Goal: Task Accomplishment & Management: Complete application form

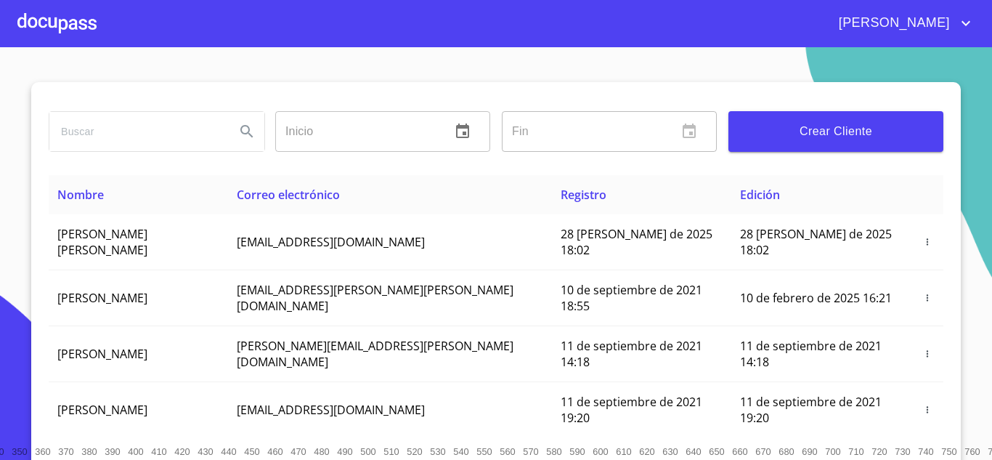
click at [73, 24] on div at bounding box center [56, 23] width 79 height 46
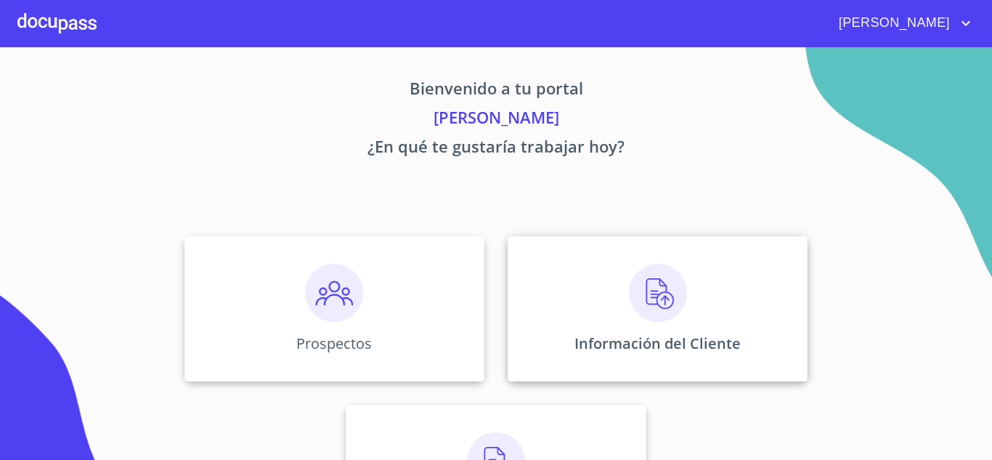
click at [662, 324] on div "Información del Cliente" at bounding box center [658, 308] width 300 height 145
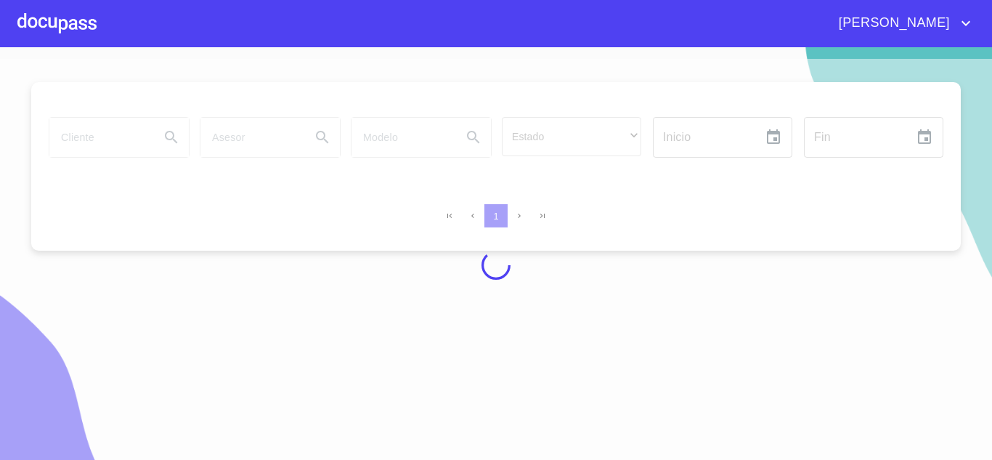
click at [48, 23] on div at bounding box center [56, 23] width 79 height 46
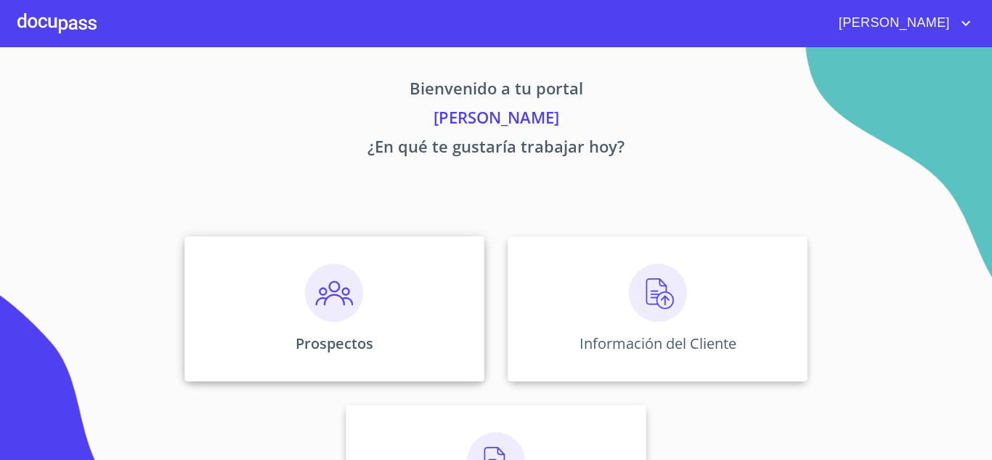
click at [347, 306] on img at bounding box center [334, 293] width 58 height 58
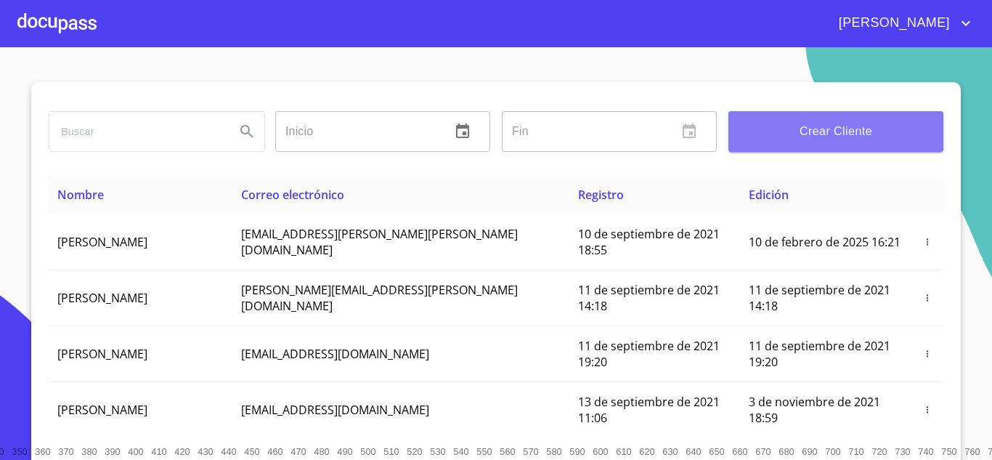
click at [837, 124] on span "Crear Cliente" at bounding box center [836, 131] width 192 height 20
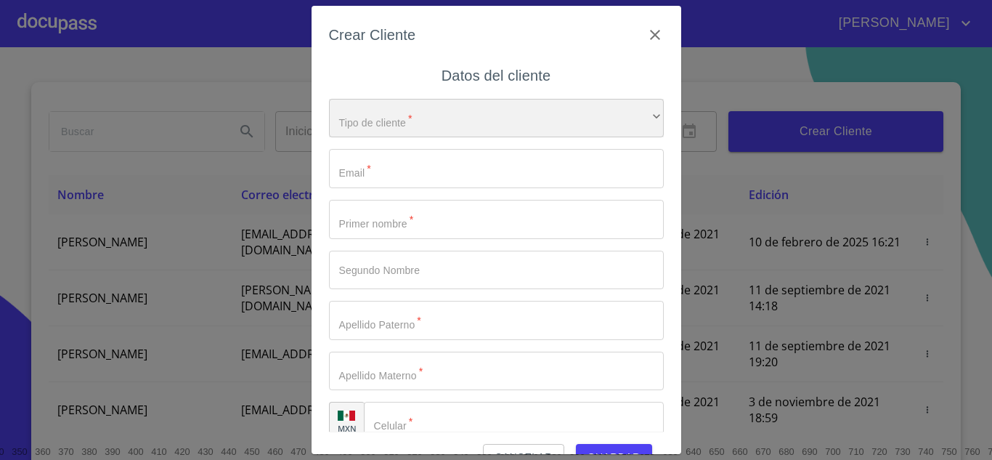
click at [460, 109] on div "​" at bounding box center [496, 118] width 335 height 39
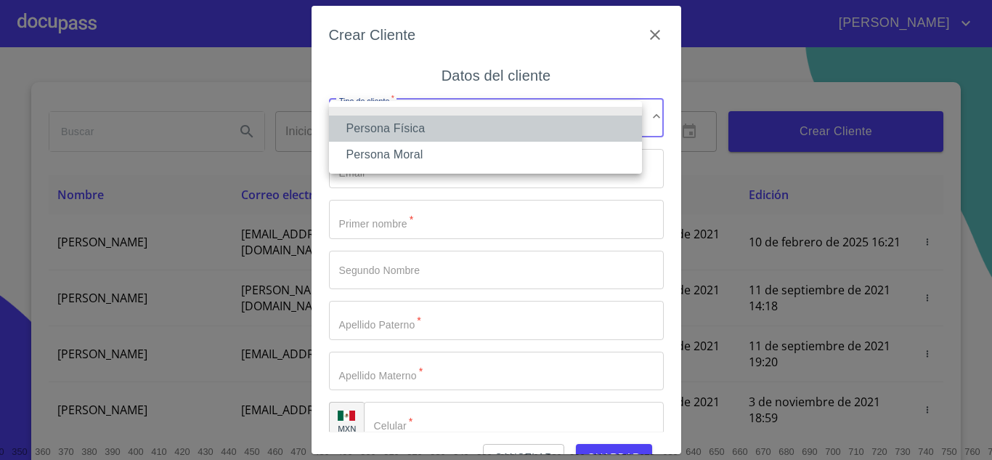
click at [463, 129] on li "Persona Física" at bounding box center [485, 129] width 313 height 26
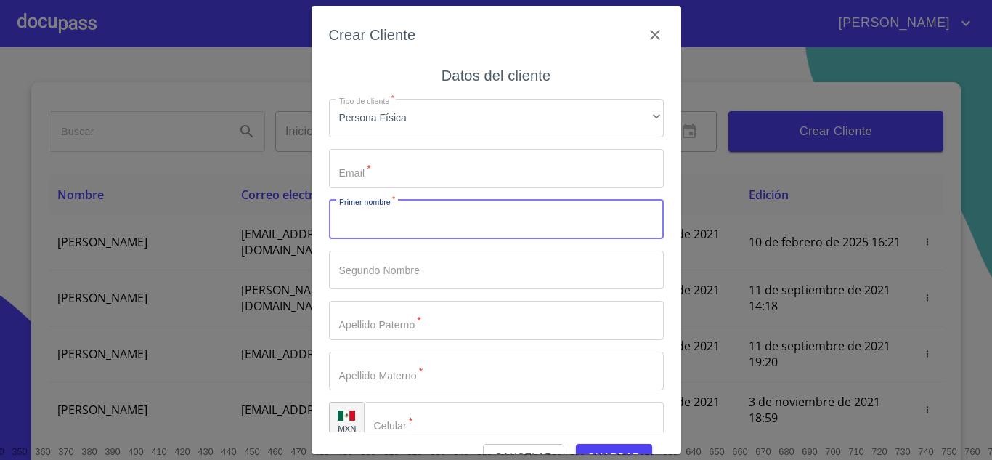
click at [436, 222] on input "Tipo de cliente   *" at bounding box center [496, 219] width 335 height 39
type input "[PERSON_NAME]"
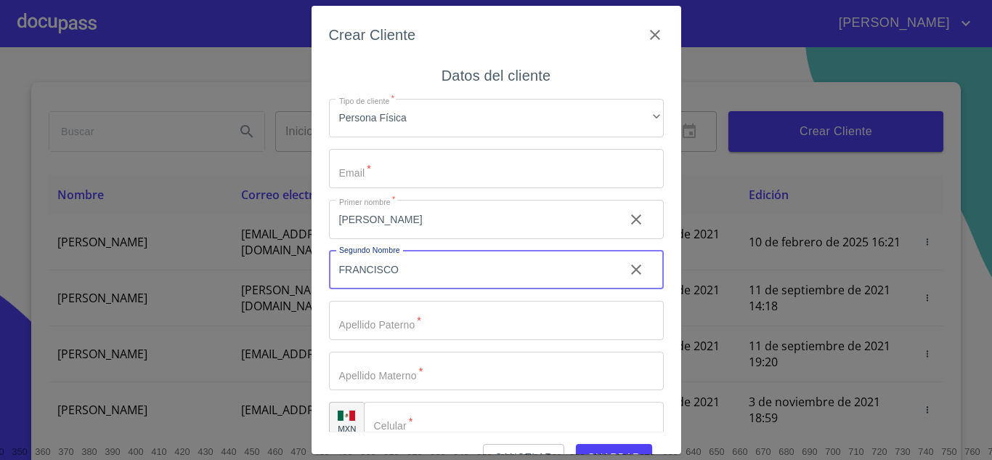
type input "FRANCISCO"
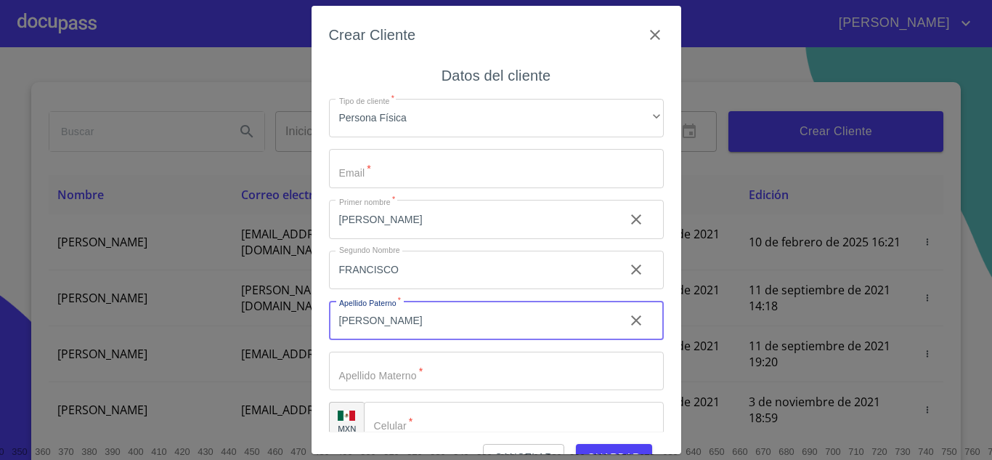
type input "[PERSON_NAME]"
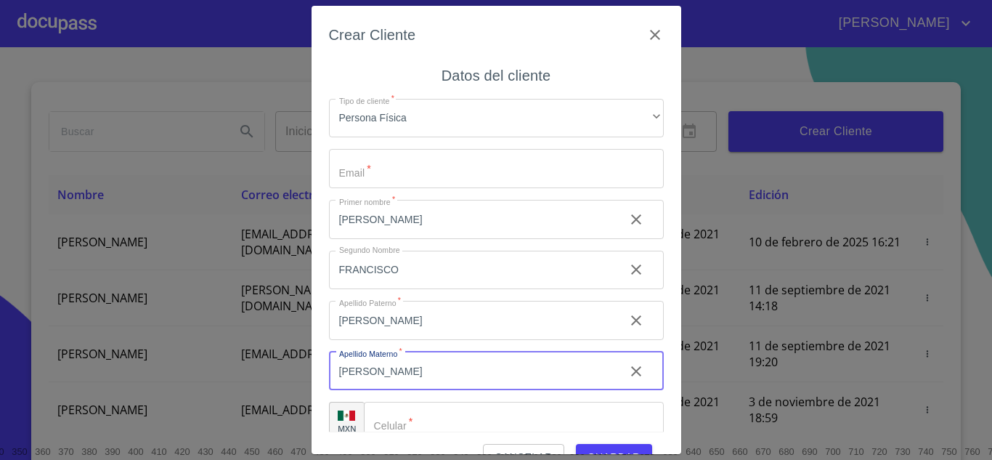
type input "[PERSON_NAME]"
click at [514, 161] on input "Tipo de cliente   *" at bounding box center [496, 168] width 335 height 39
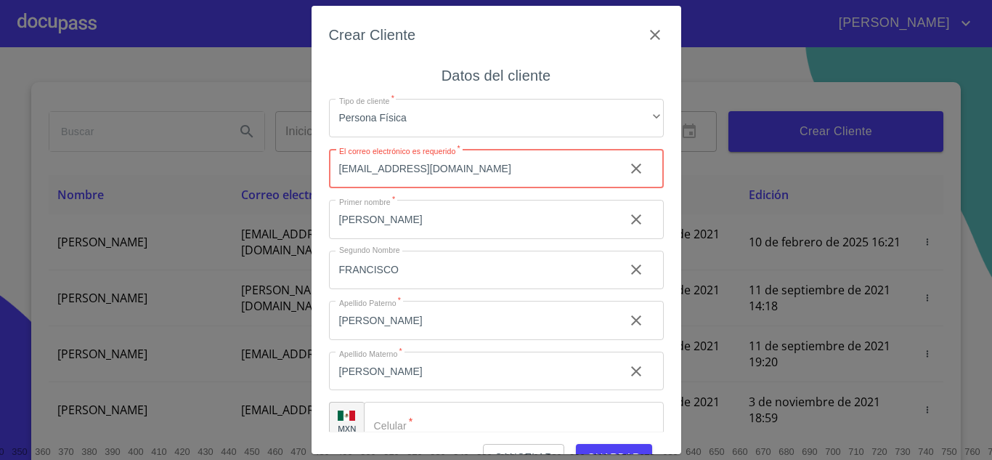
drag, startPoint x: 535, startPoint y: 166, endPoint x: 328, endPoint y: 173, distance: 207.2
click at [328, 173] on div "Crear Cliente Datos del cliente Tipo de cliente   * Persona Física ​ El correo …" at bounding box center [497, 230] width 370 height 449
type input "[EMAIL_ADDRESS][DOMAIN_NAME]"
click at [485, 416] on input "Tipo de cliente   *" at bounding box center [514, 421] width 300 height 39
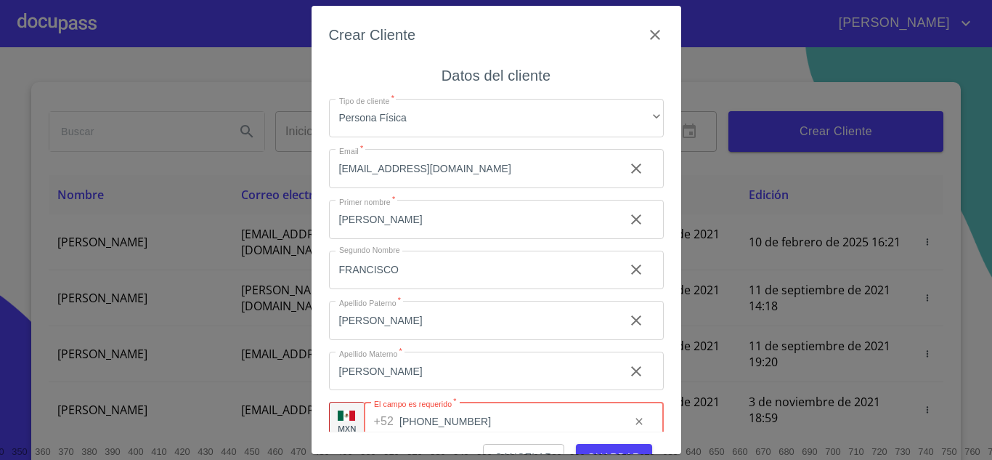
type input "[PHONE_NUMBER]"
click at [593, 447] on button "Guardar" at bounding box center [614, 457] width 76 height 27
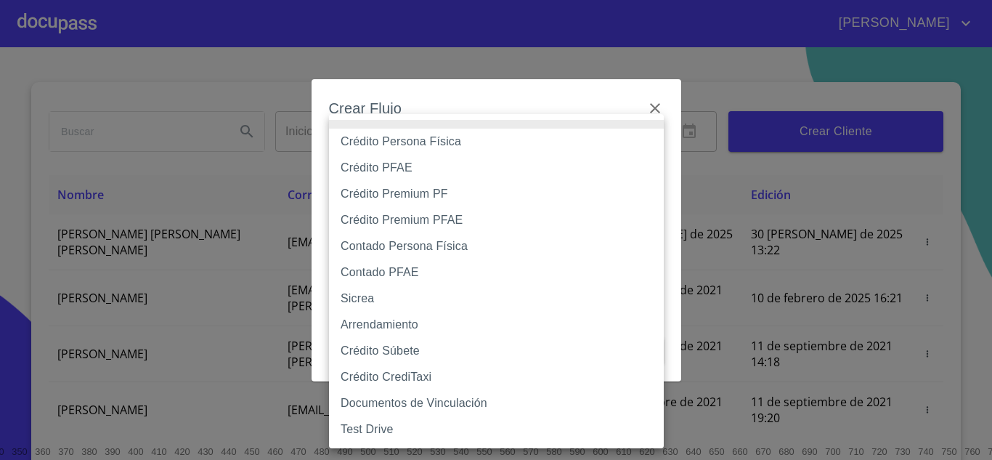
click at [587, 163] on body "[PERSON_NAME] ​ Fin ​ Crear Cliente Nombre Correo electrónico Registro Edición …" at bounding box center [496, 230] width 992 height 460
click at [604, 147] on li "Crédito Persona Física" at bounding box center [496, 142] width 335 height 26
type input "6009fb3c7d1714eb8809aa97"
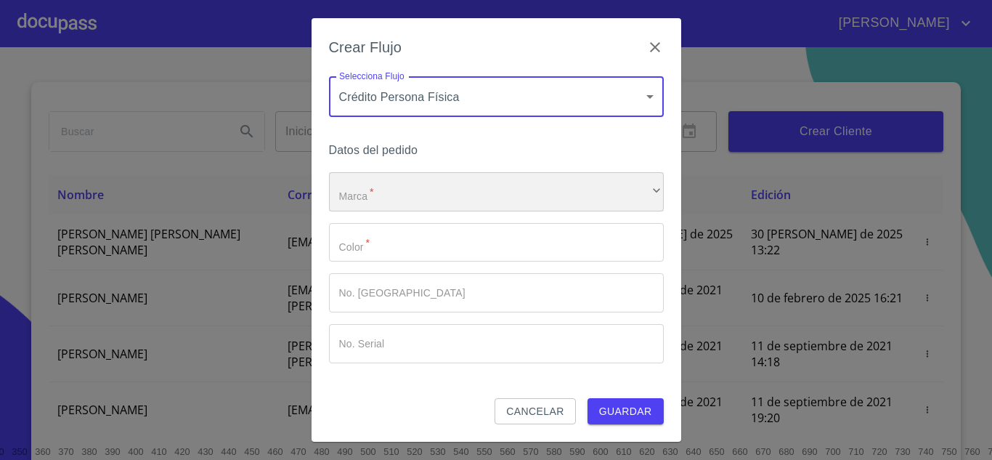
click at [491, 186] on div "​" at bounding box center [496, 191] width 335 height 39
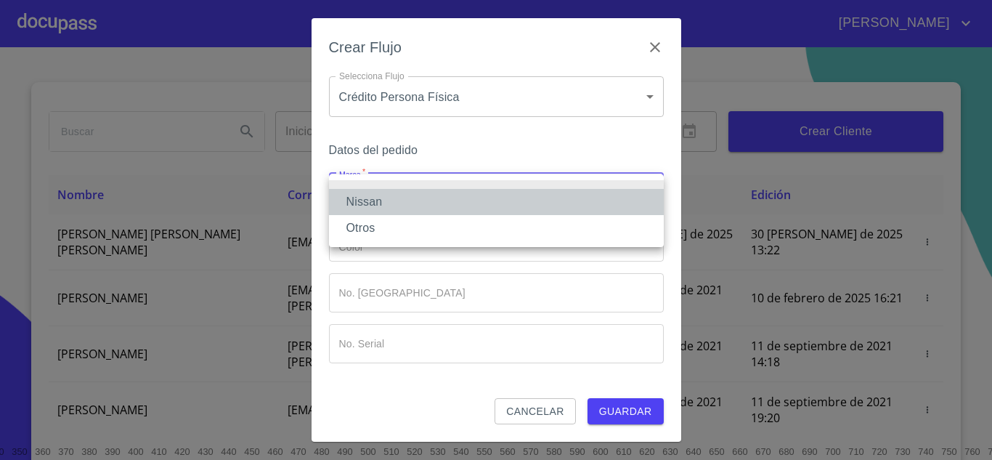
click at [473, 197] on li "Nissan" at bounding box center [496, 202] width 335 height 26
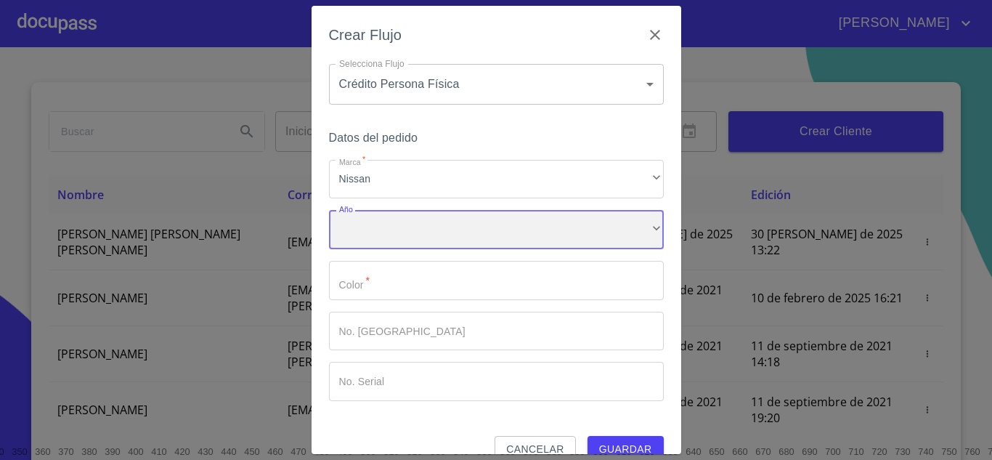
click at [470, 222] on div "​" at bounding box center [496, 229] width 335 height 39
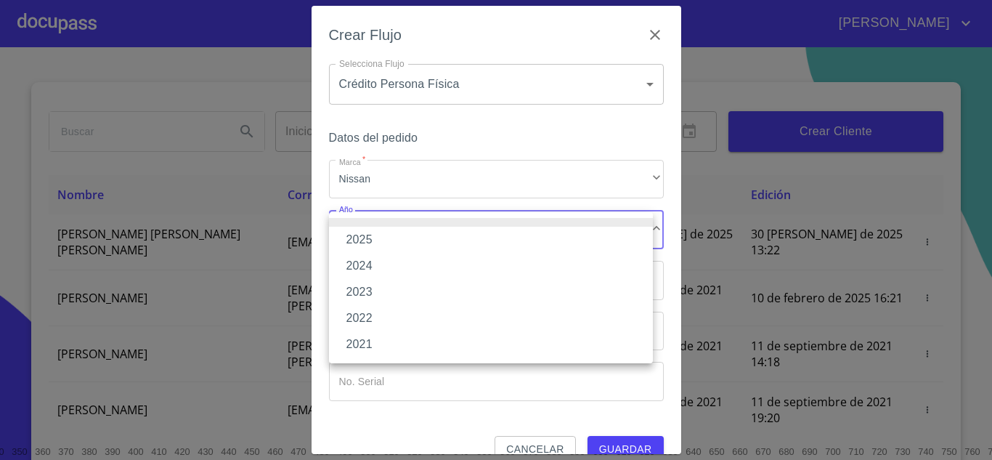
click at [466, 240] on li "2025" at bounding box center [491, 240] width 324 height 26
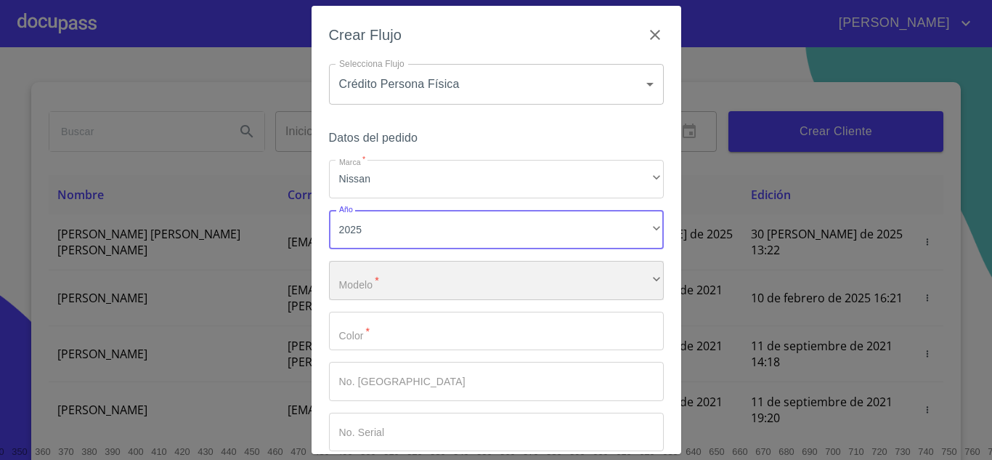
click at [474, 277] on div "​" at bounding box center [496, 280] width 335 height 39
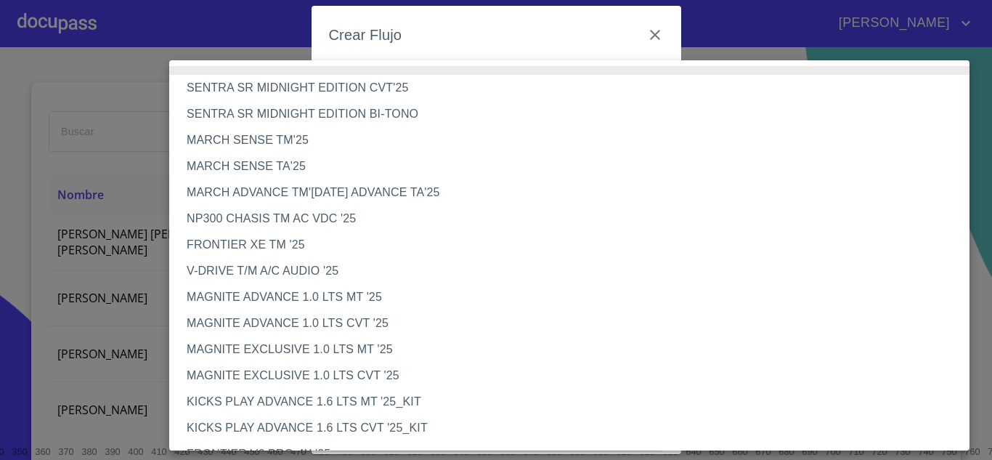
click at [340, 271] on li "V-DRIVE T/M A/C AUDIO '25" at bounding box center [574, 271] width 811 height 26
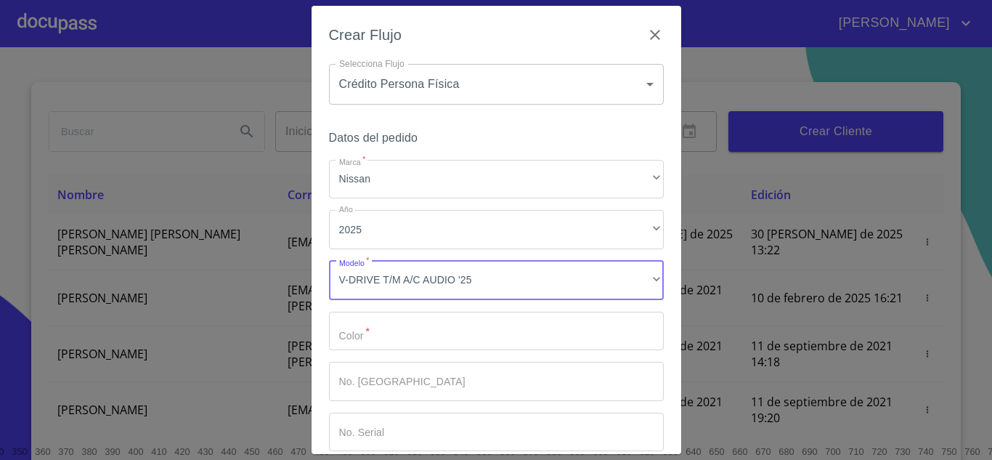
click at [413, 324] on input "Marca   *" at bounding box center [496, 331] width 335 height 39
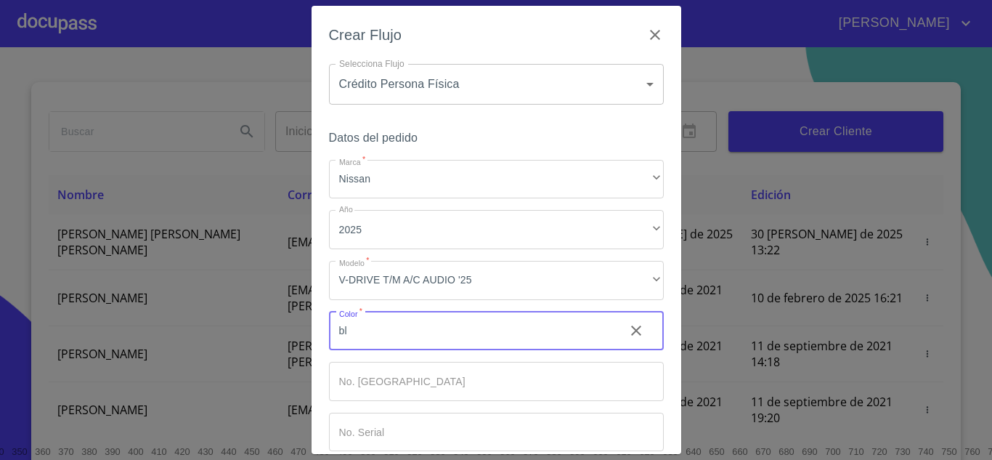
type input "b"
type input "BLANCO"
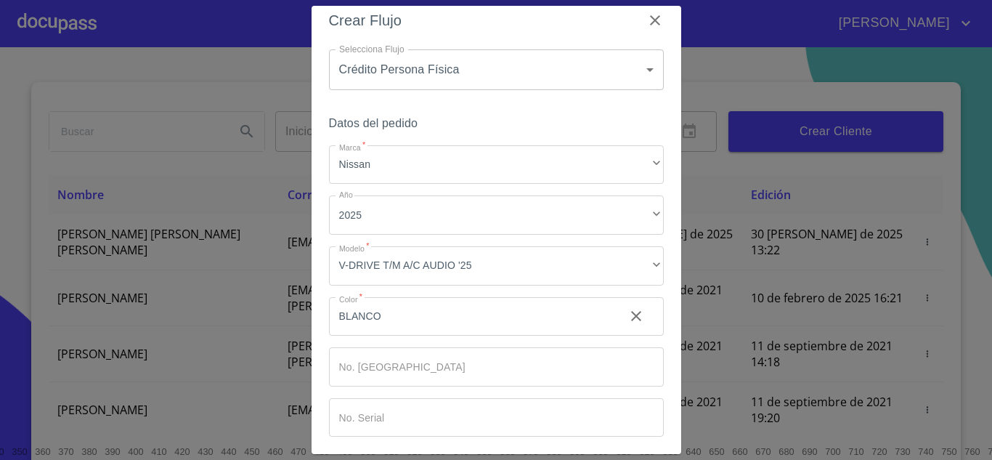
scroll to position [76, 0]
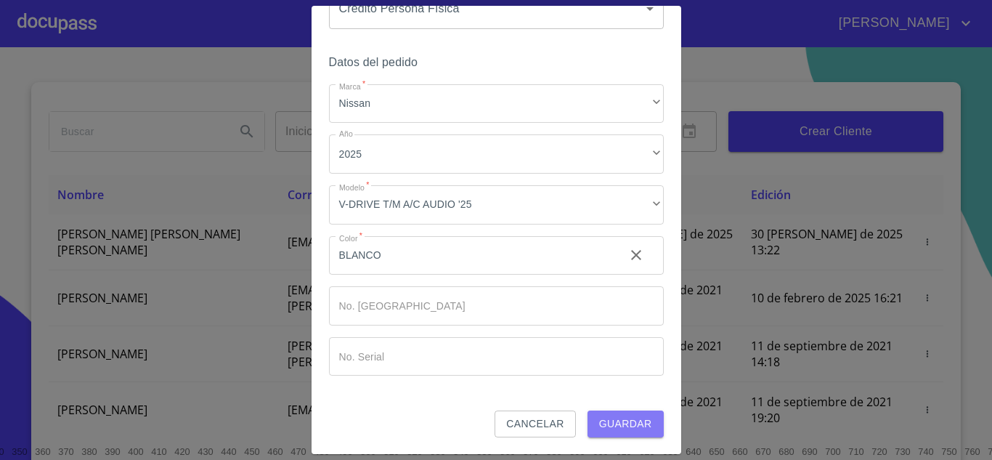
click at [639, 422] on span "Guardar" at bounding box center [625, 424] width 53 height 18
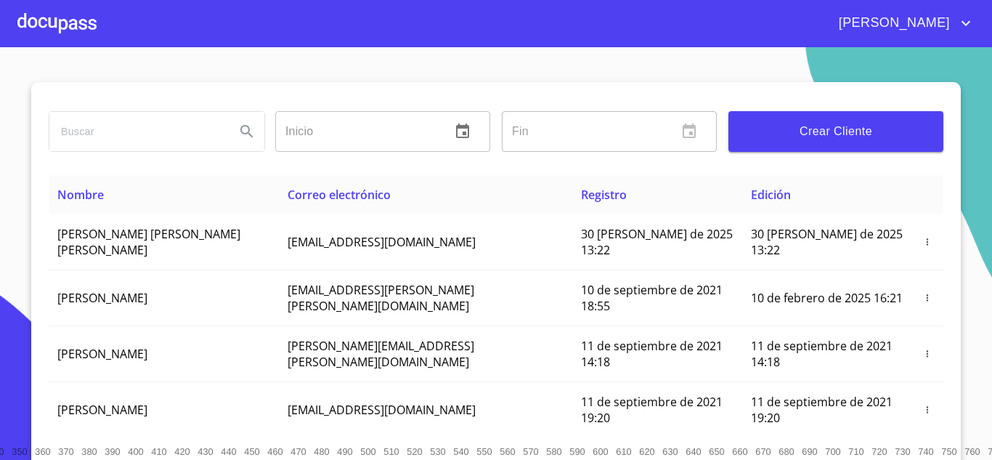
click at [84, 14] on div at bounding box center [56, 23] width 79 height 46
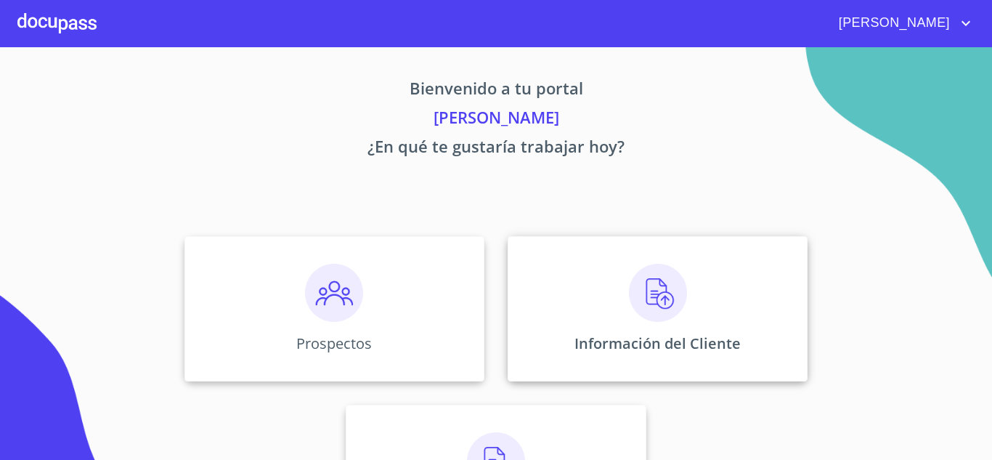
click at [690, 336] on p "Información del Cliente" at bounding box center [658, 343] width 166 height 20
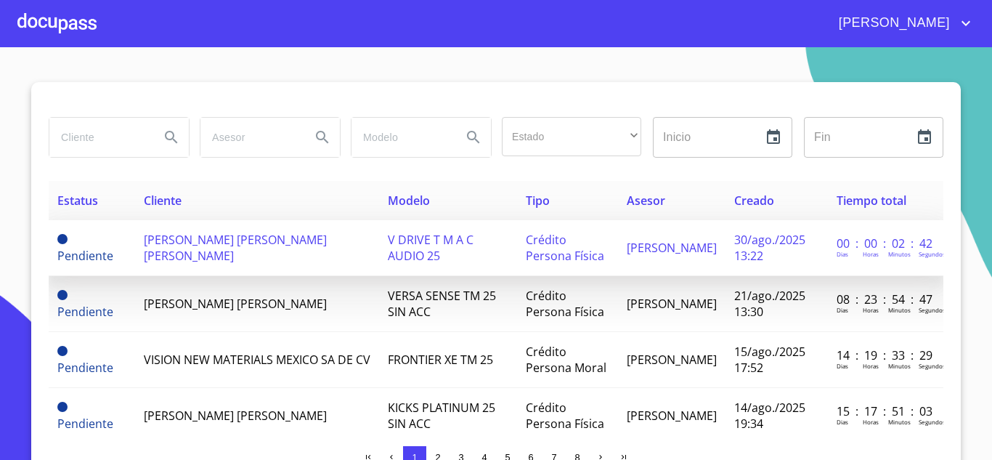
click at [355, 256] on td "[PERSON_NAME] [PERSON_NAME] [PERSON_NAME]" at bounding box center [257, 248] width 244 height 56
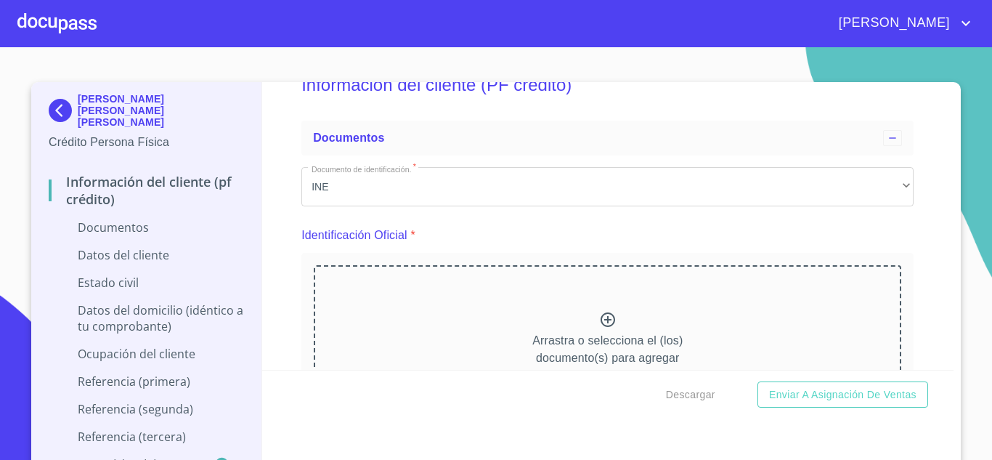
scroll to position [73, 0]
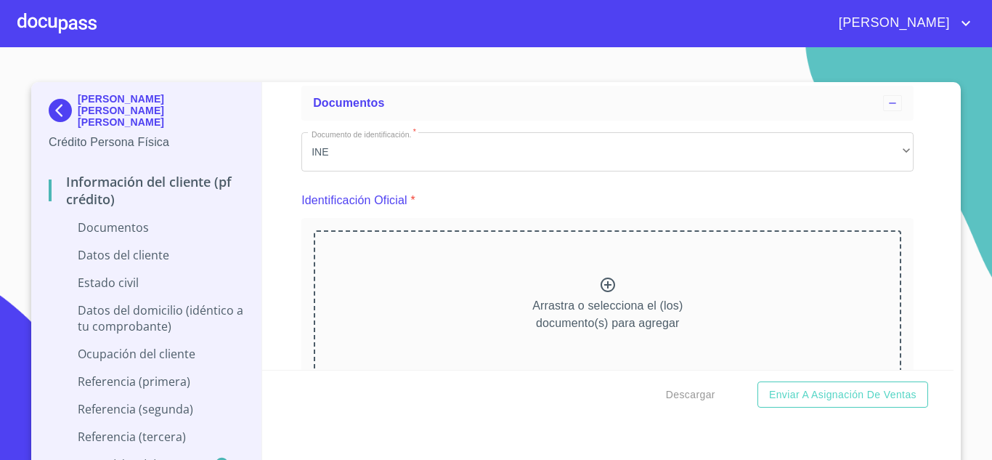
click at [601, 292] on icon at bounding box center [608, 284] width 15 height 15
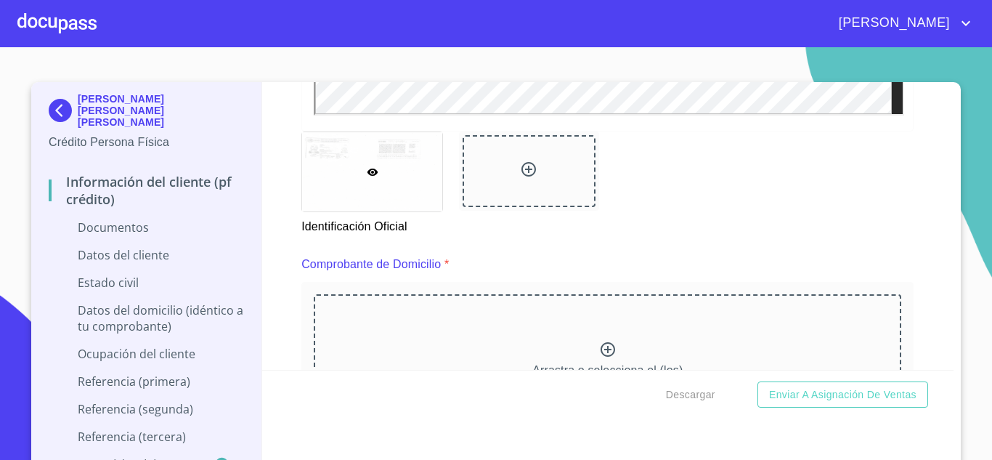
scroll to position [753, 0]
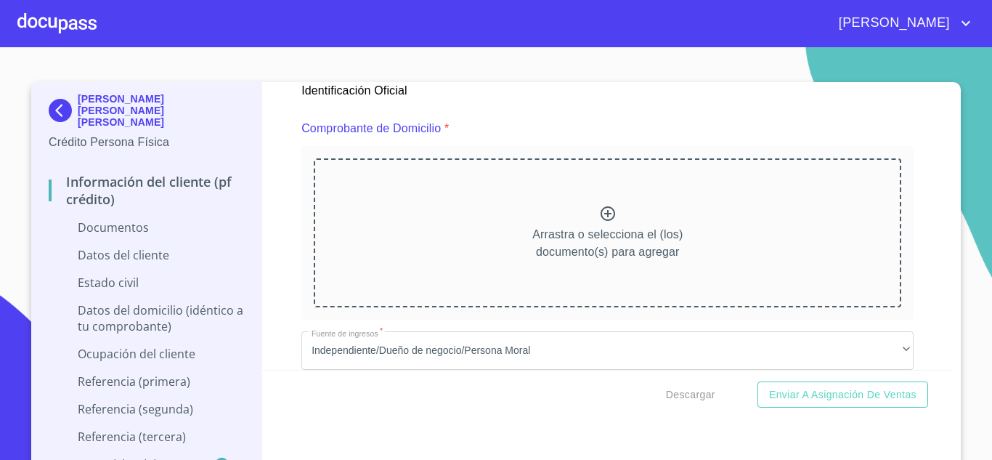
click at [599, 205] on icon at bounding box center [607, 213] width 17 height 17
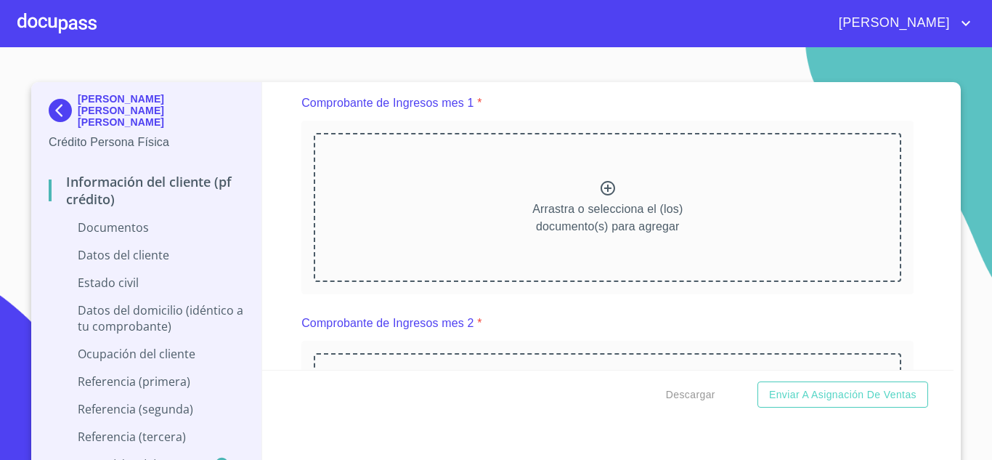
scroll to position [1466, 0]
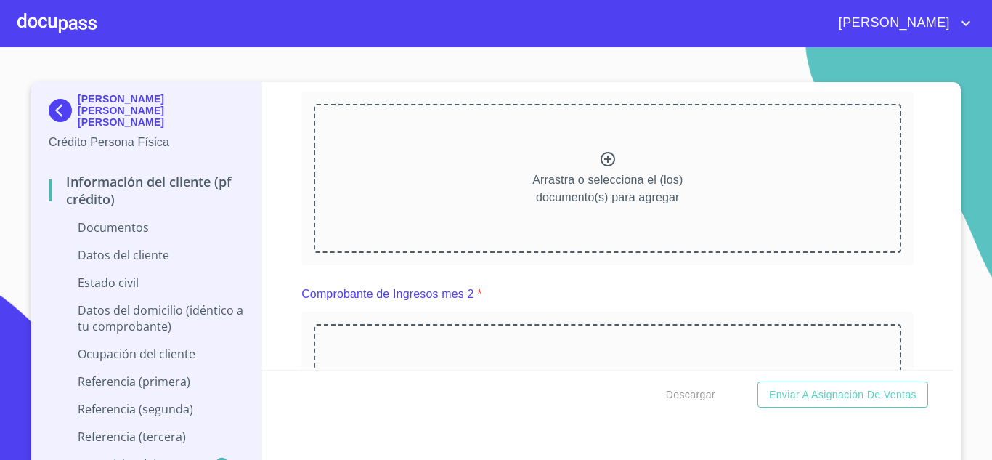
click at [53, 102] on img at bounding box center [63, 110] width 29 height 23
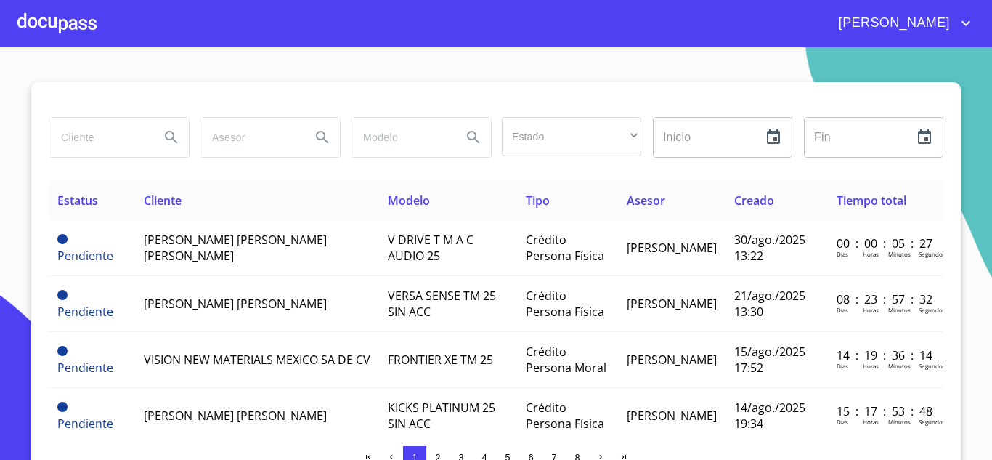
click at [73, 17] on div at bounding box center [56, 23] width 79 height 46
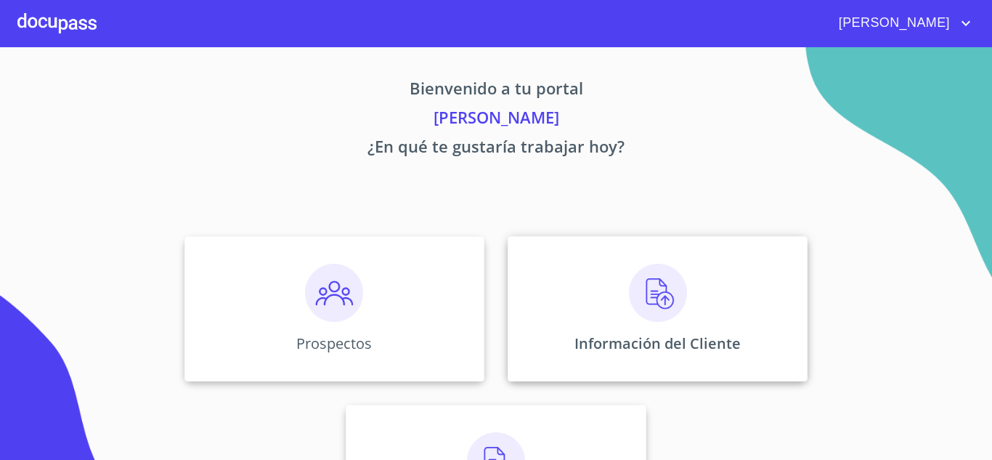
click at [631, 336] on p "Información del Cliente" at bounding box center [658, 343] width 166 height 20
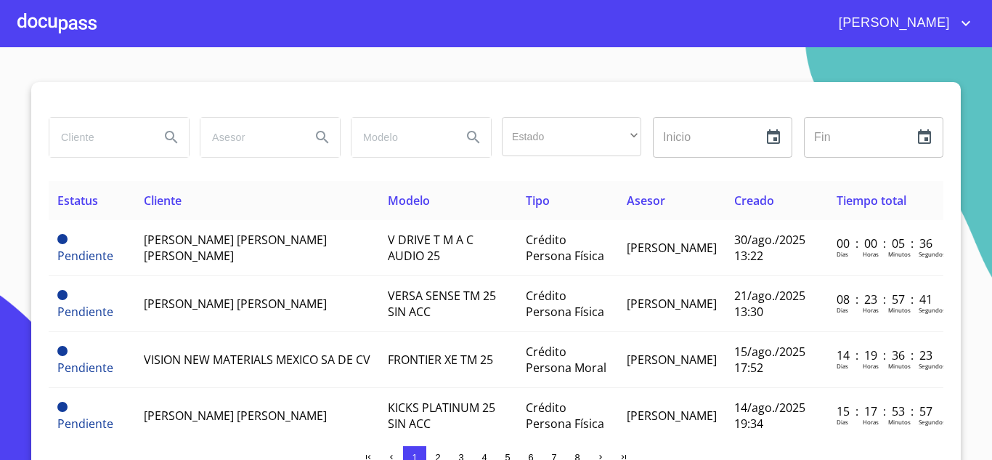
click at [71, 19] on div at bounding box center [56, 23] width 79 height 46
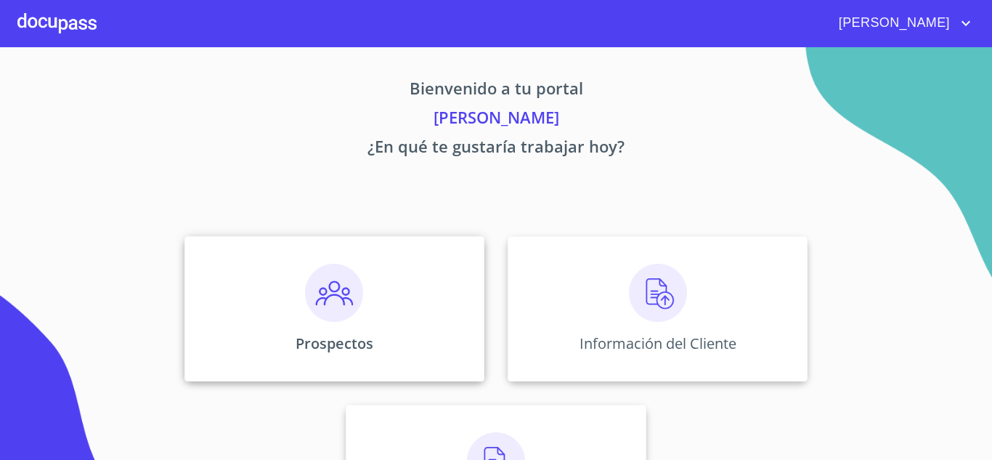
click at [344, 321] on img at bounding box center [334, 293] width 58 height 58
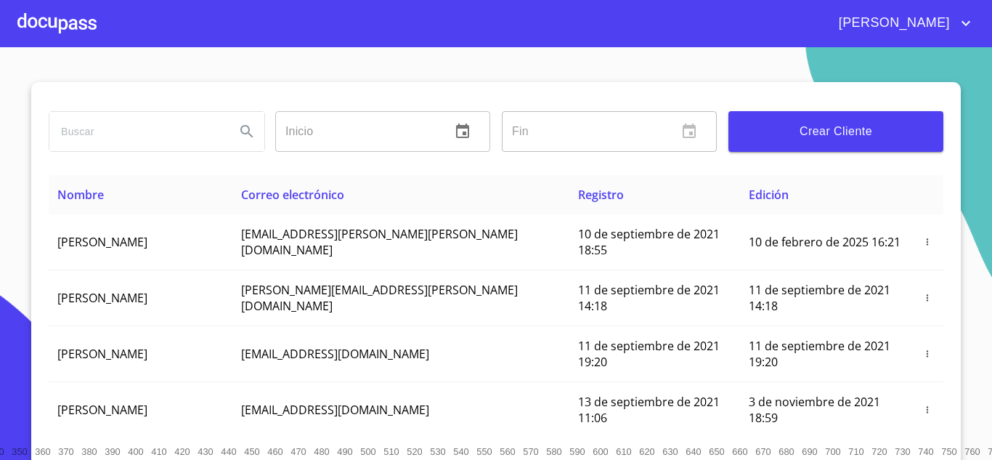
click at [132, 132] on input "search" at bounding box center [136, 131] width 174 height 39
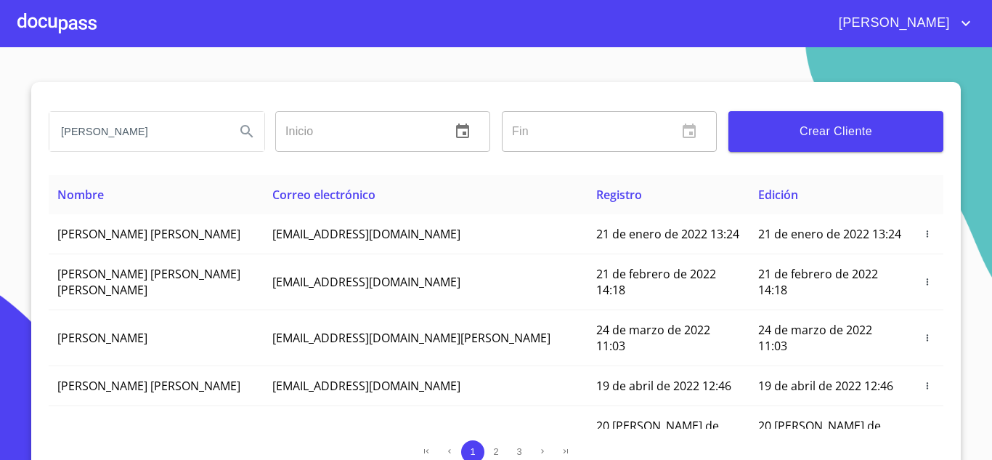
click at [123, 136] on input "[PERSON_NAME]" at bounding box center [136, 131] width 174 height 39
type input "[PERSON_NAME]"
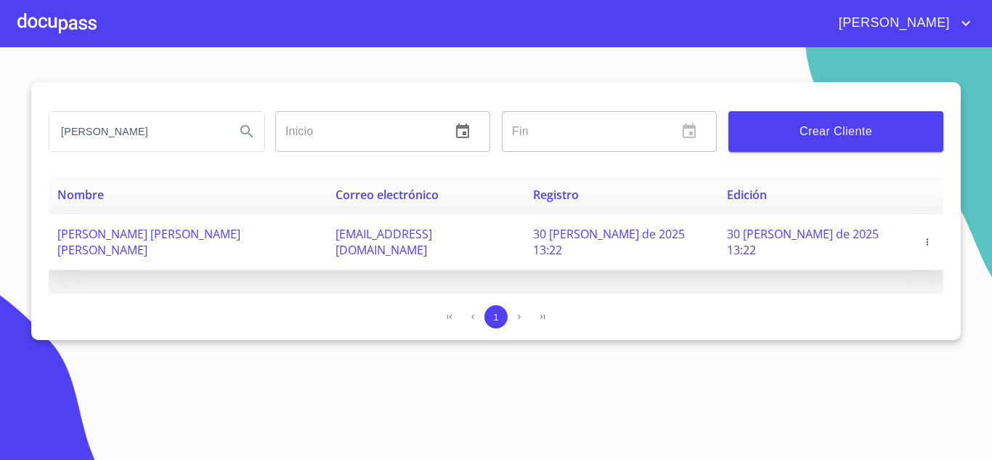
click at [927, 238] on icon "button" at bounding box center [927, 241] width 1 height 7
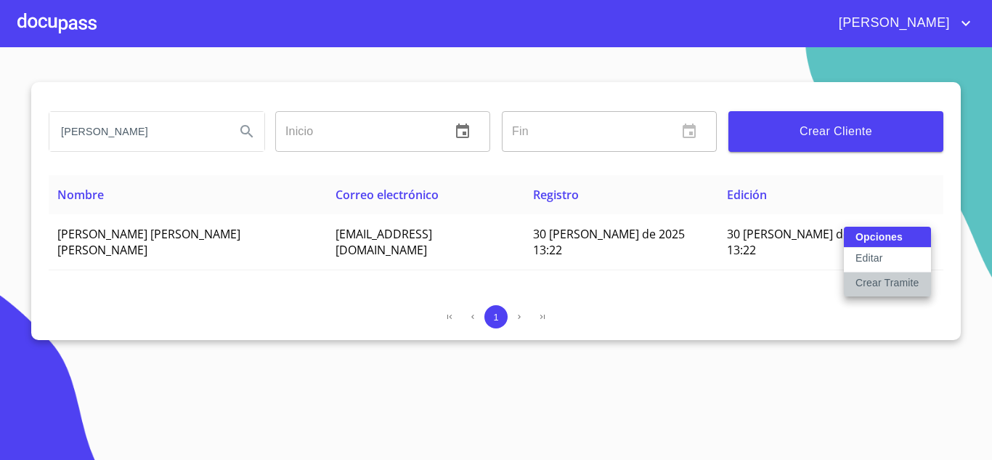
click at [903, 283] on p "Crear Tramite" at bounding box center [888, 282] width 64 height 15
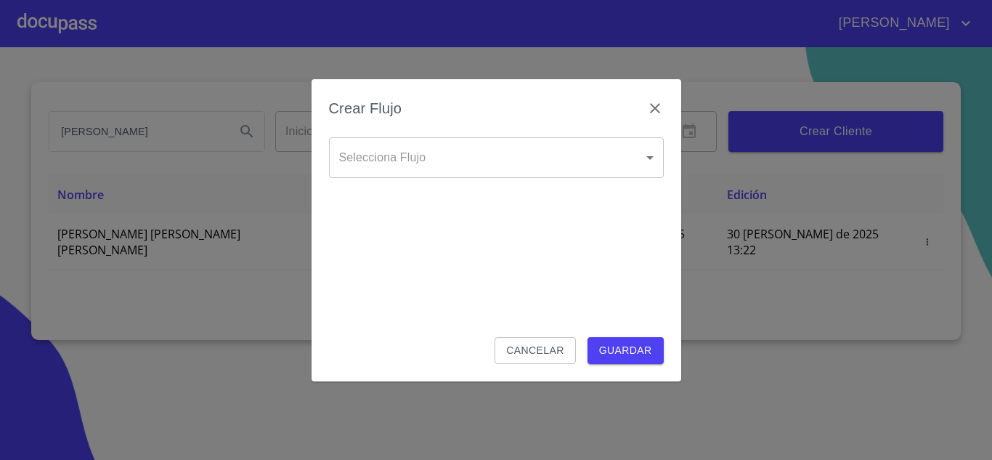
click at [419, 167] on body "[PERSON_NAME] ​ Fin ​ Crear Cliente Nombre Correo electrónico Registro Edición …" at bounding box center [496, 230] width 992 height 460
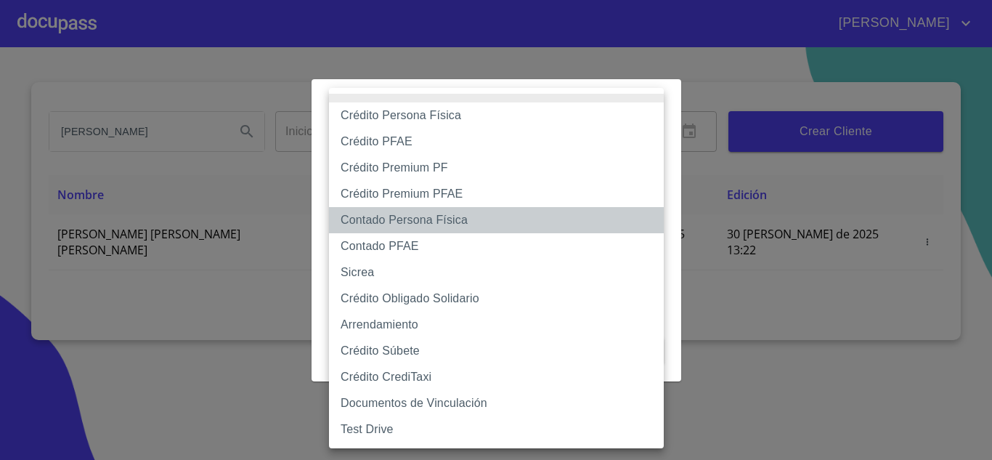
click at [504, 219] on li "Contado Persona Física" at bounding box center [496, 220] width 335 height 26
type input "60bf975b0d9865ccc2471536"
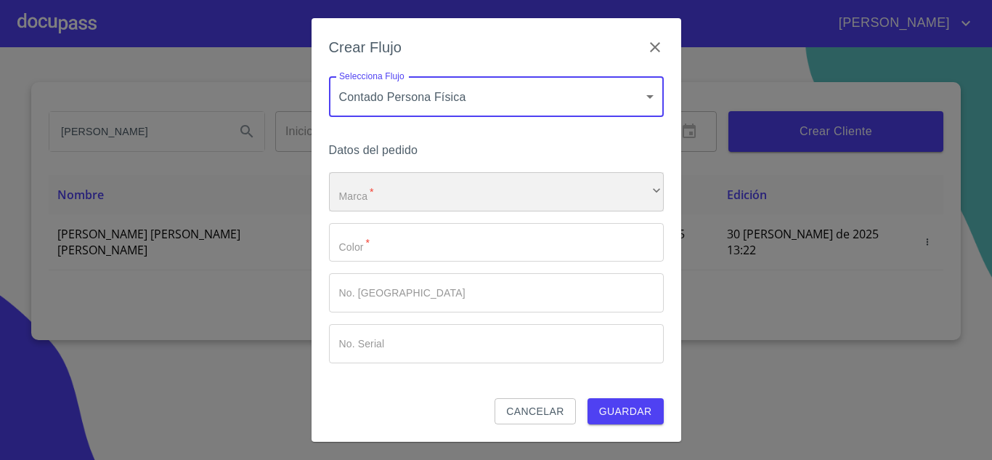
click at [434, 206] on div "​" at bounding box center [496, 191] width 335 height 39
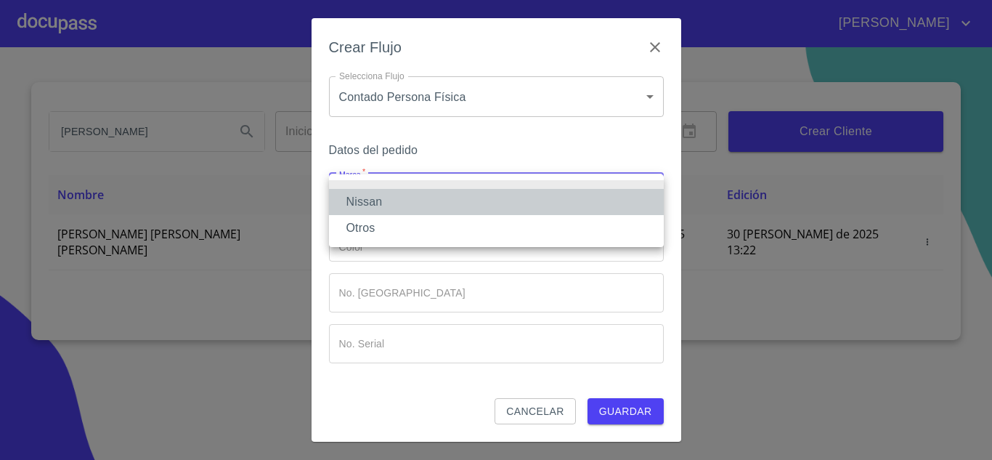
click at [434, 206] on li "Nissan" at bounding box center [496, 202] width 335 height 26
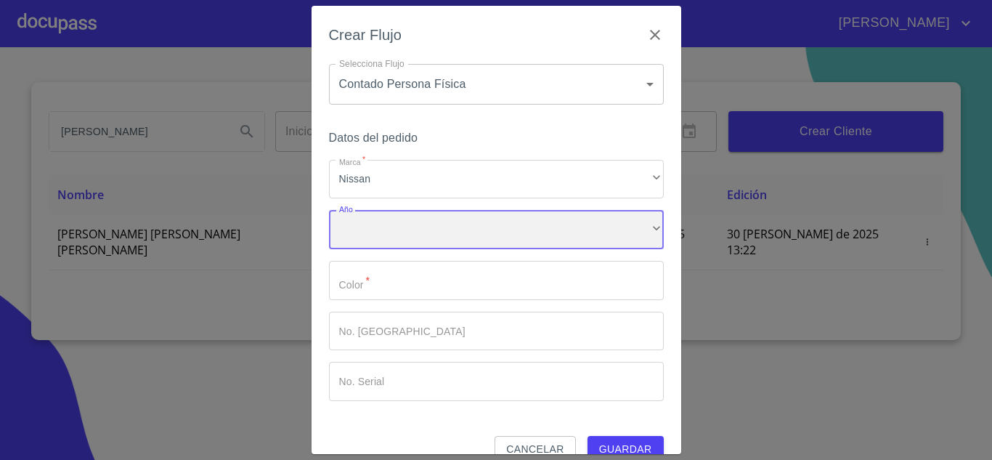
click at [442, 235] on div "​" at bounding box center [496, 229] width 335 height 39
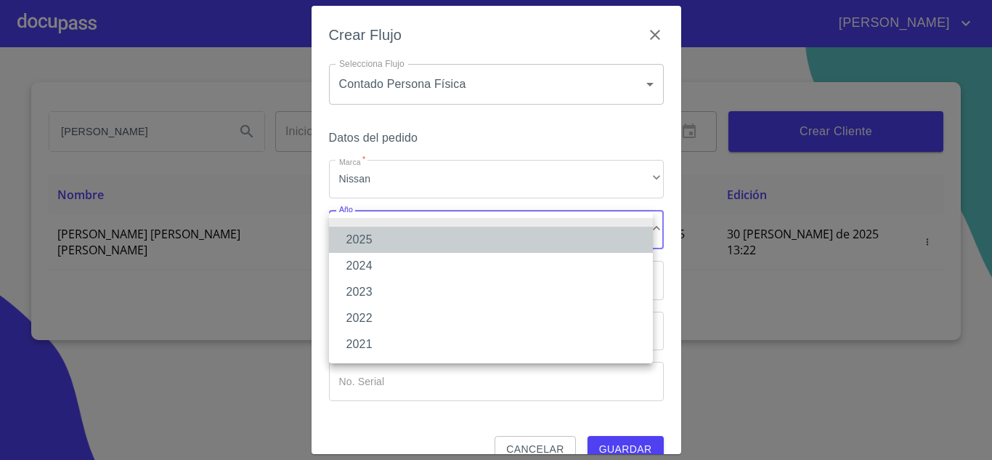
click at [434, 240] on li "2025" at bounding box center [491, 240] width 324 height 26
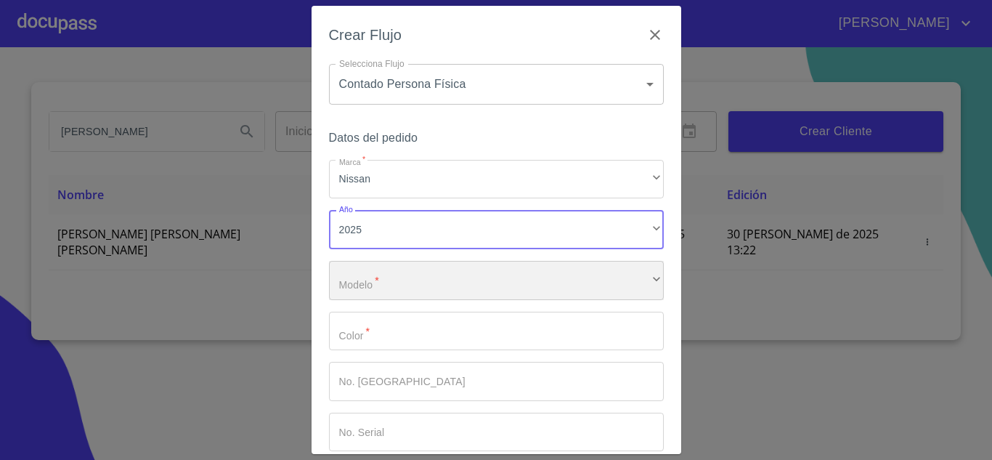
click at [444, 275] on div "​" at bounding box center [496, 280] width 335 height 39
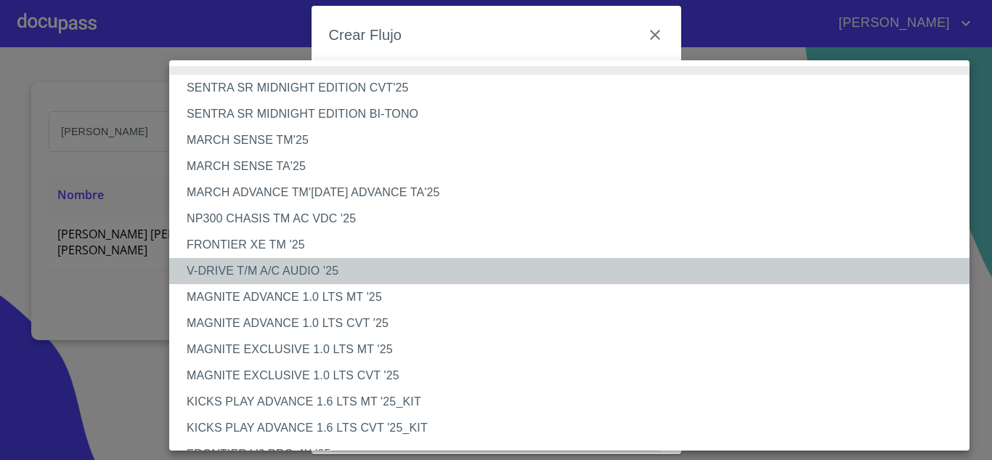
click at [413, 274] on li "V-DRIVE T/M A/C AUDIO '25" at bounding box center [574, 271] width 811 height 26
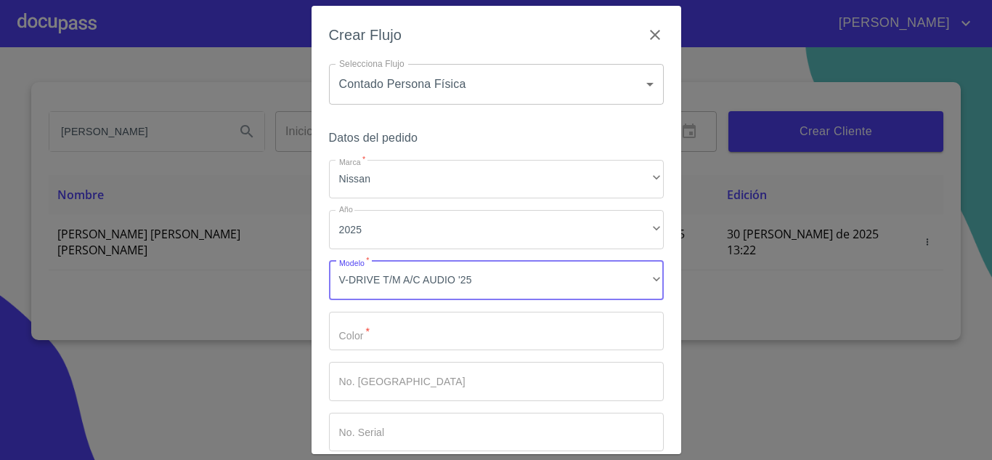
click at [448, 338] on input "Marca   *" at bounding box center [496, 331] width 335 height 39
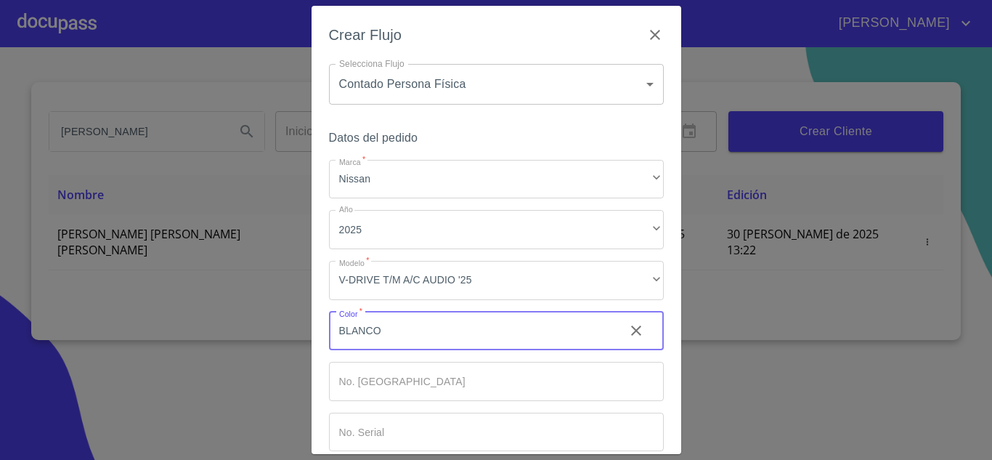
type input "BLANCO"
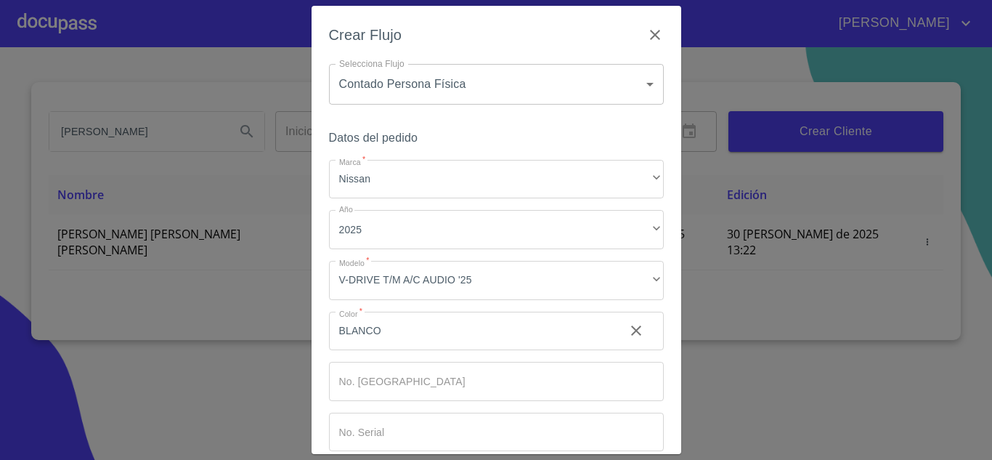
scroll to position [76, 0]
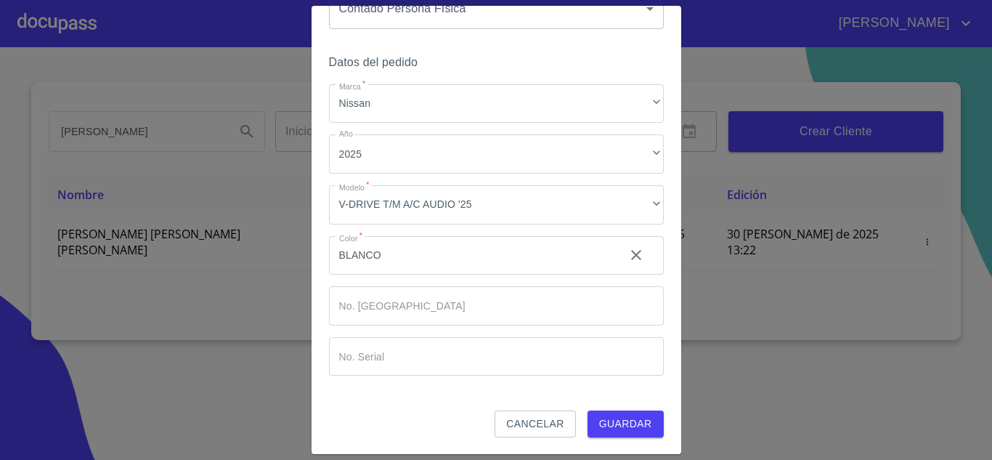
click at [618, 424] on span "Guardar" at bounding box center [625, 424] width 53 height 18
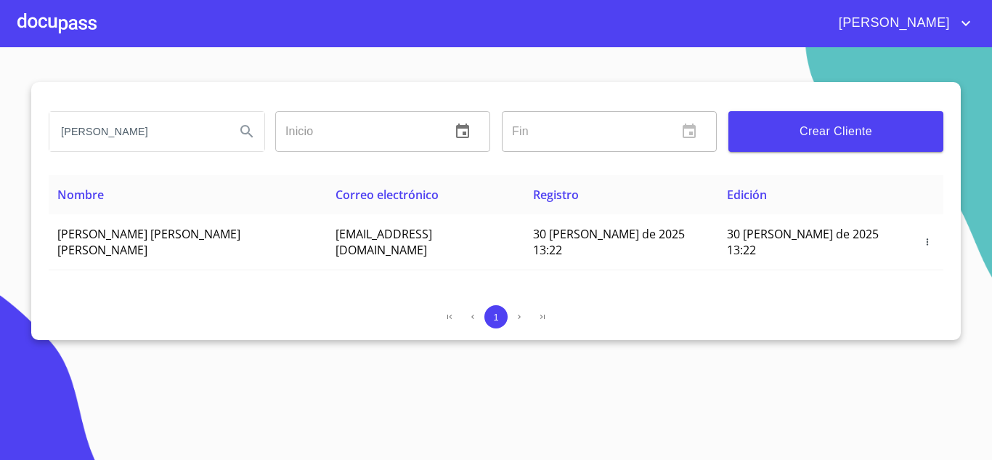
click at [1, 33] on div "[PERSON_NAME]" at bounding box center [496, 23] width 992 height 46
click at [50, 15] on div at bounding box center [56, 23] width 79 height 46
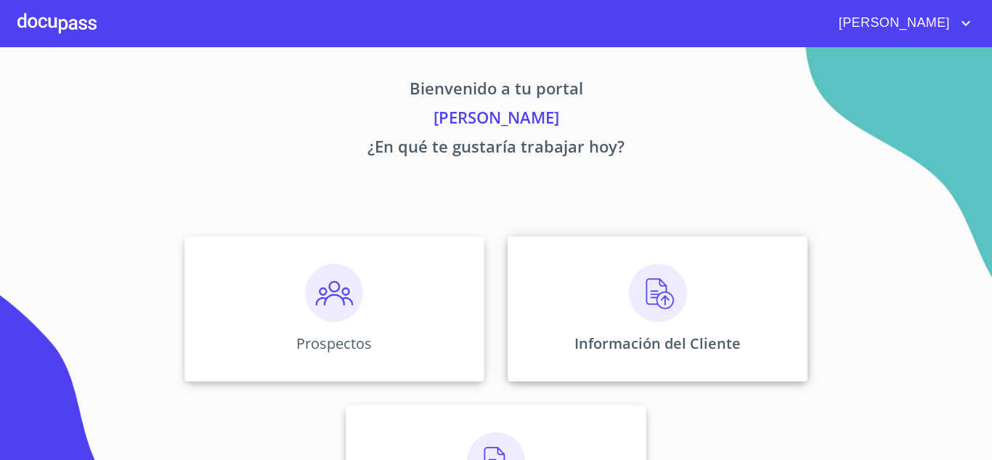
click at [623, 272] on div "Información del Cliente" at bounding box center [658, 308] width 300 height 145
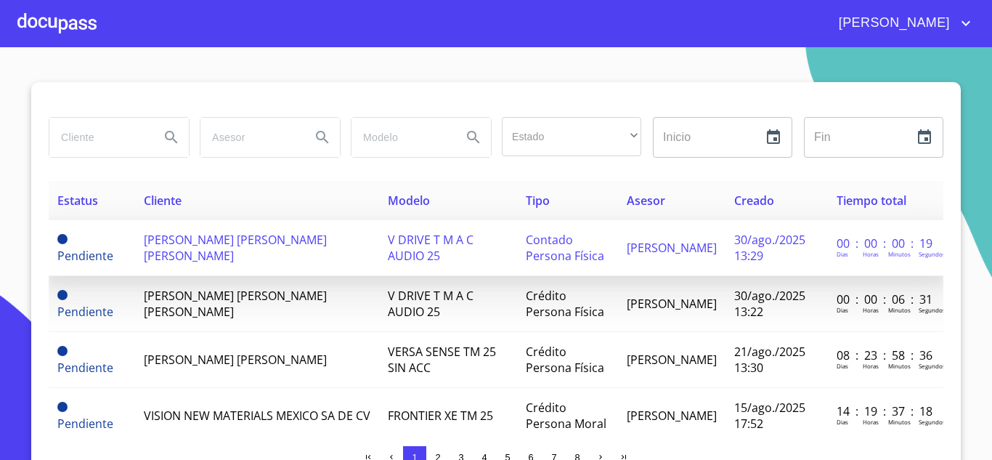
click at [129, 262] on td "Pendiente" at bounding box center [92, 248] width 86 height 56
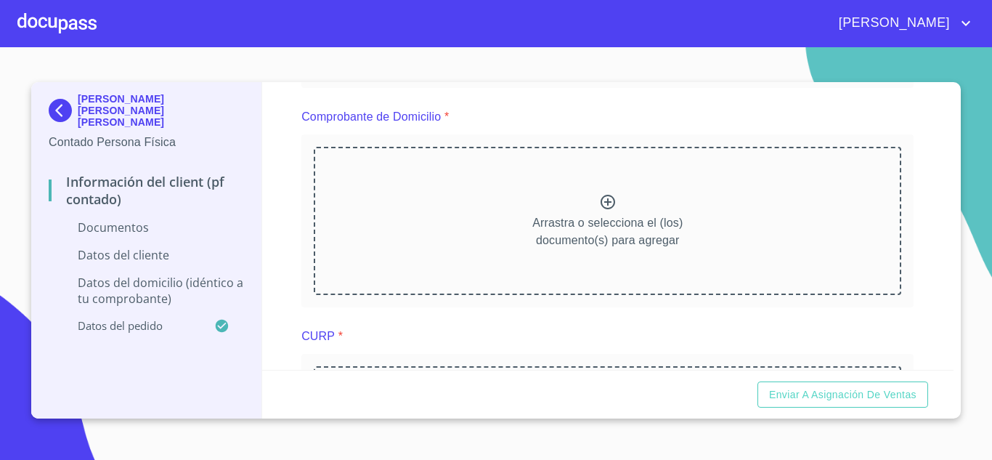
scroll to position [241, 0]
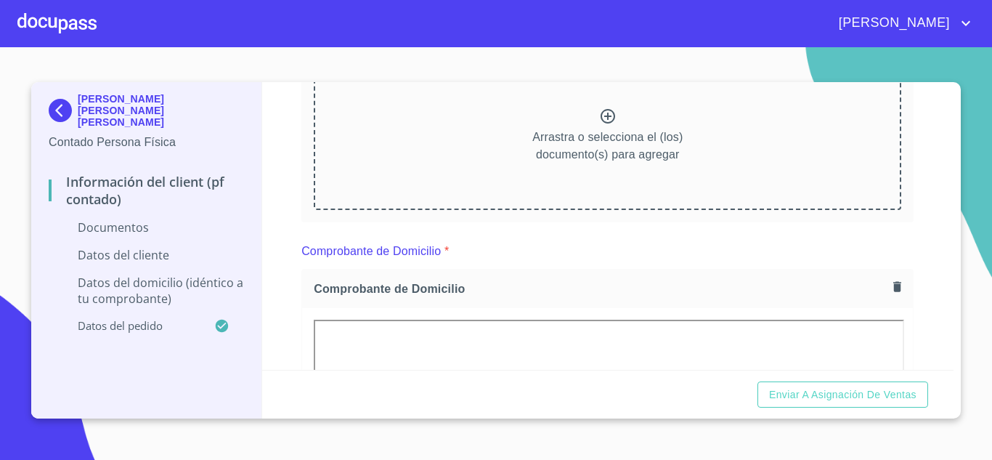
click at [601, 121] on icon at bounding box center [607, 116] width 17 height 17
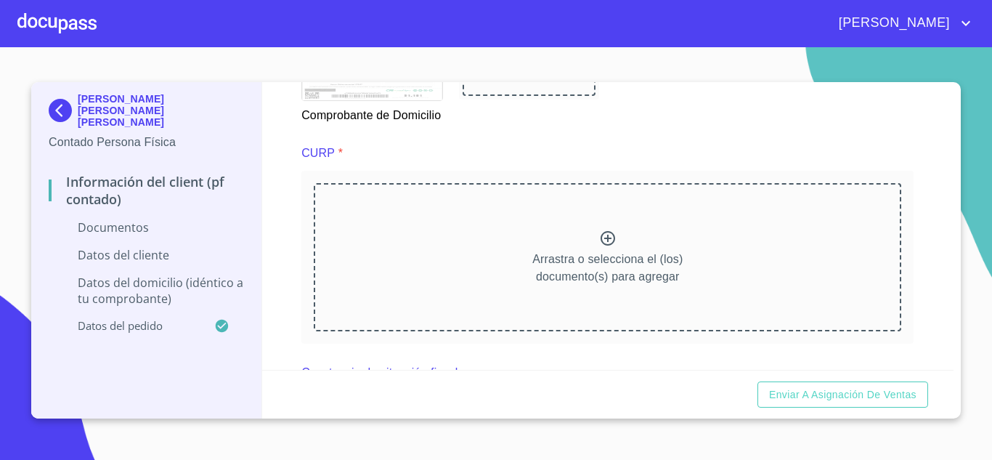
scroll to position [1364, 0]
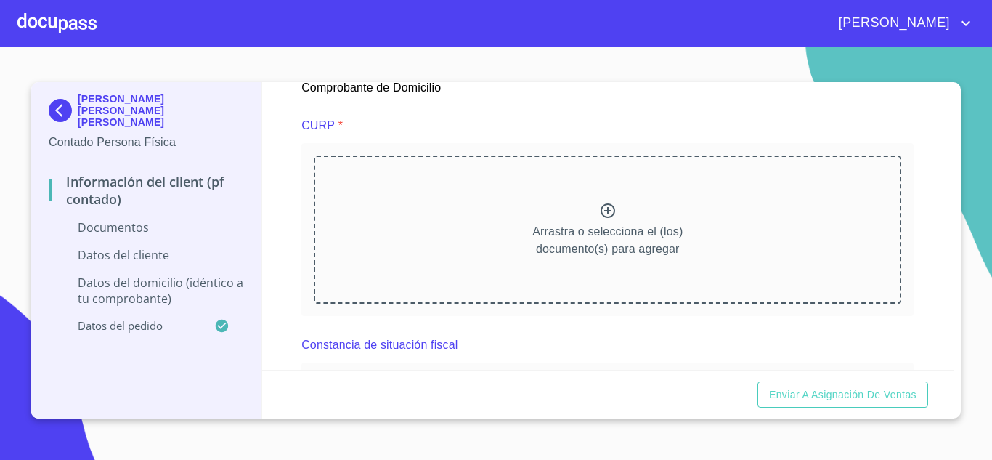
click at [591, 230] on div "Arrastra o selecciona el (los) documento(s) para agregar" at bounding box center [608, 229] width 588 height 148
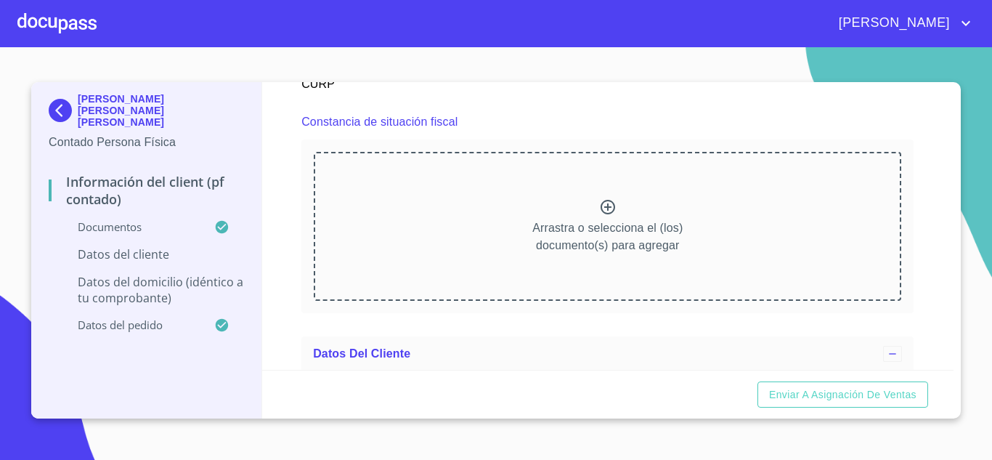
scroll to position [1987, 0]
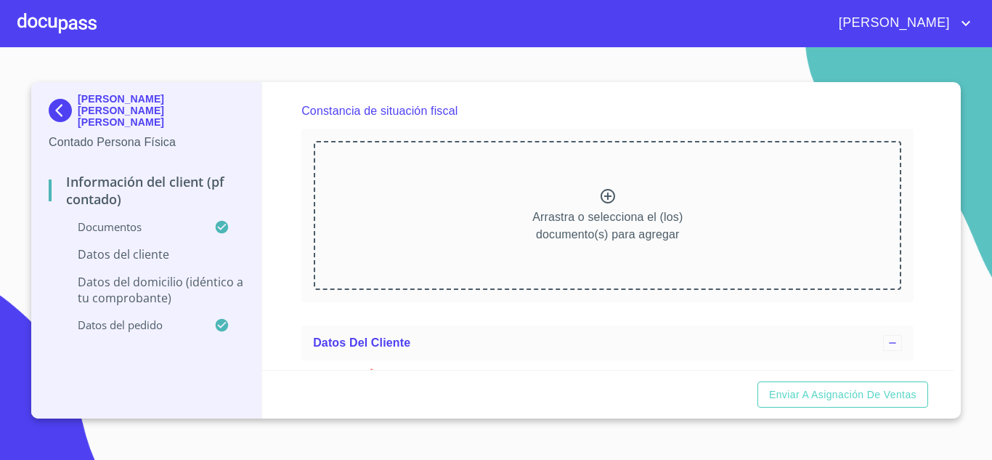
click at [625, 226] on p "Arrastra o selecciona el (los) documento(s) para agregar" at bounding box center [607, 225] width 150 height 35
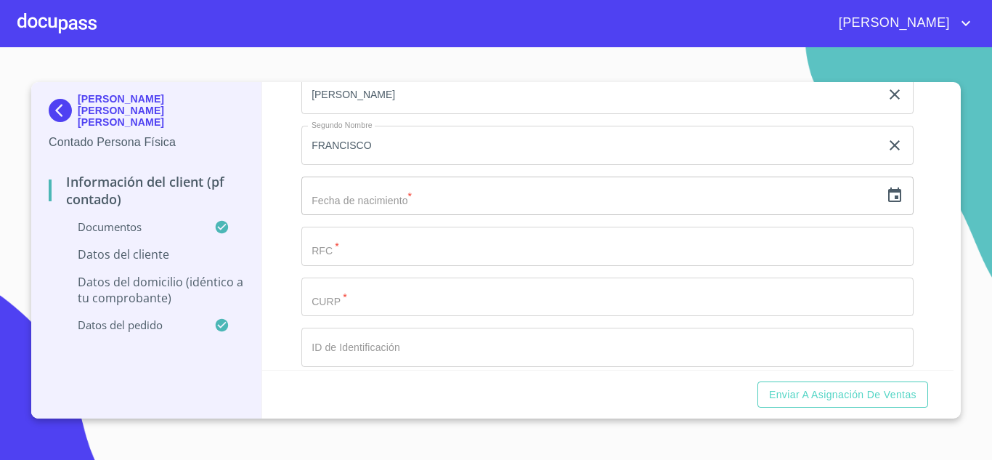
scroll to position [2814, 0]
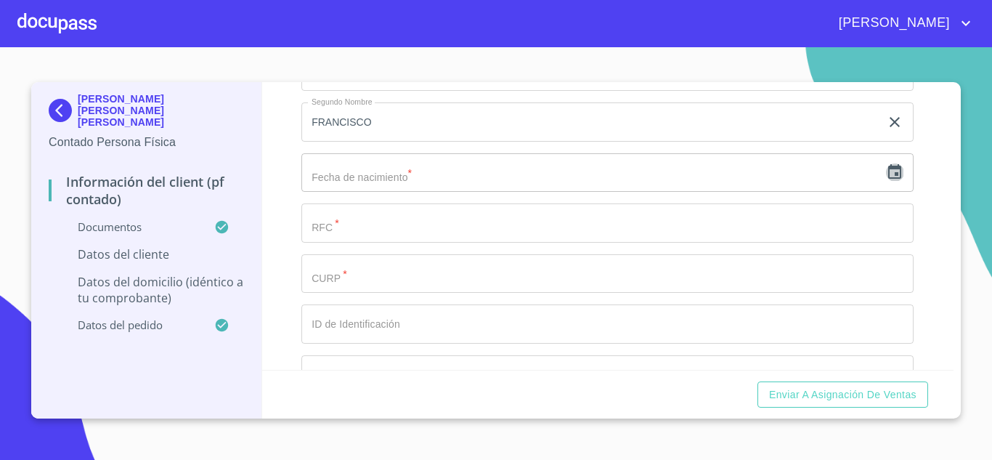
click at [886, 181] on icon "button" at bounding box center [894, 171] width 17 height 17
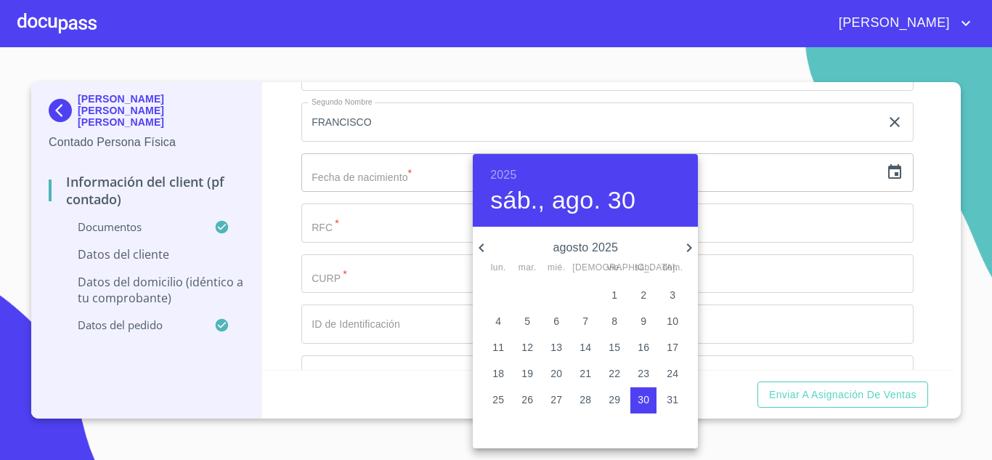
click at [516, 170] on h6 "2025" at bounding box center [503, 175] width 26 height 20
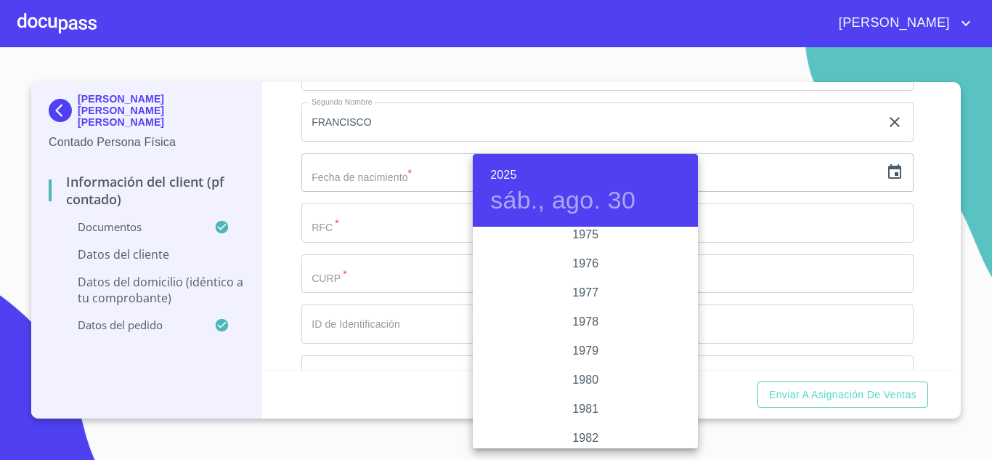
scroll to position [1342, 0]
click at [590, 387] on div "1976" at bounding box center [585, 382] width 225 height 29
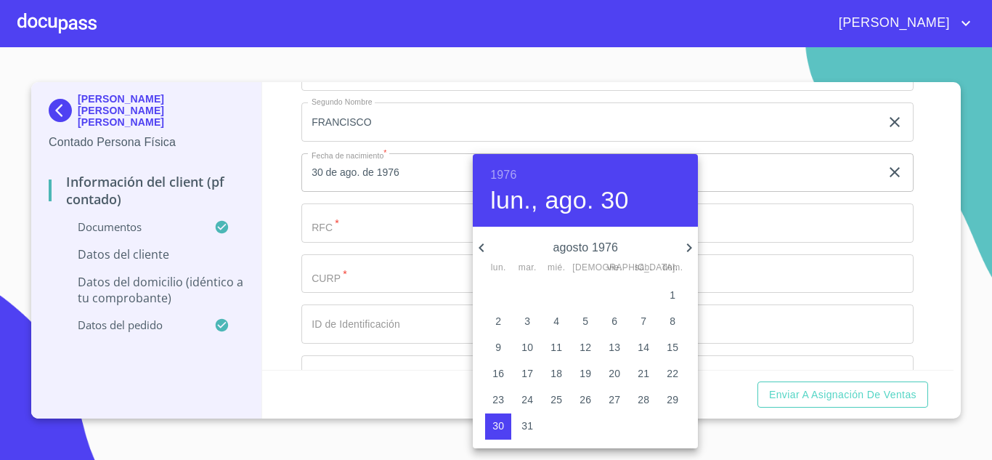
click at [689, 241] on icon "button" at bounding box center [689, 247] width 17 height 17
click at [583, 321] on p "11" at bounding box center [586, 321] width 12 height 15
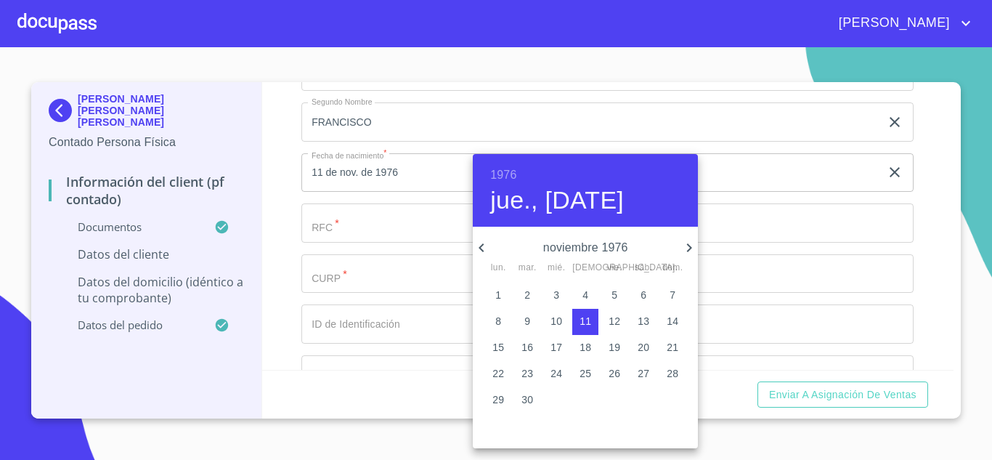
click at [535, 348] on span "16" at bounding box center [527, 347] width 26 height 15
type input "16 de nov. de 1976"
click at [400, 246] on div at bounding box center [496, 230] width 992 height 460
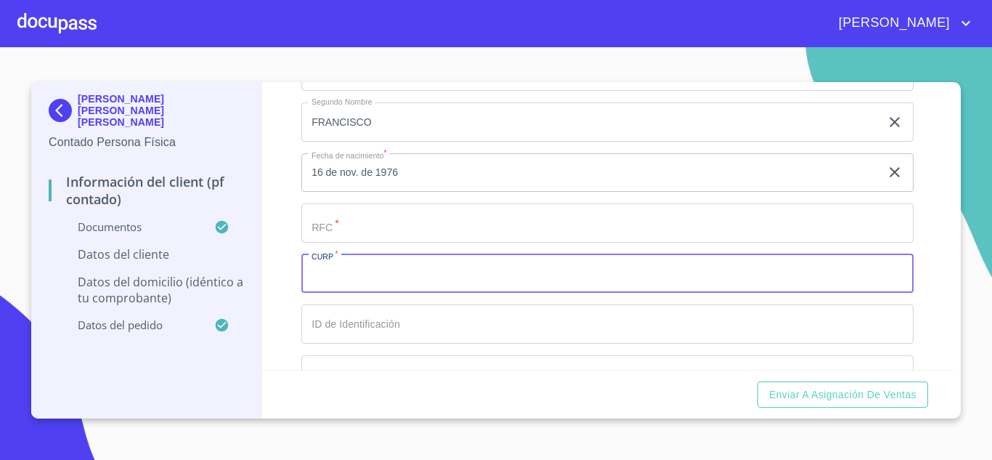
click at [342, 289] on input "Documento de identificación.   *" at bounding box center [607, 273] width 612 height 39
paste input "SACA761116HJCNRL02"
type input "SACA761116HJCNRL02"
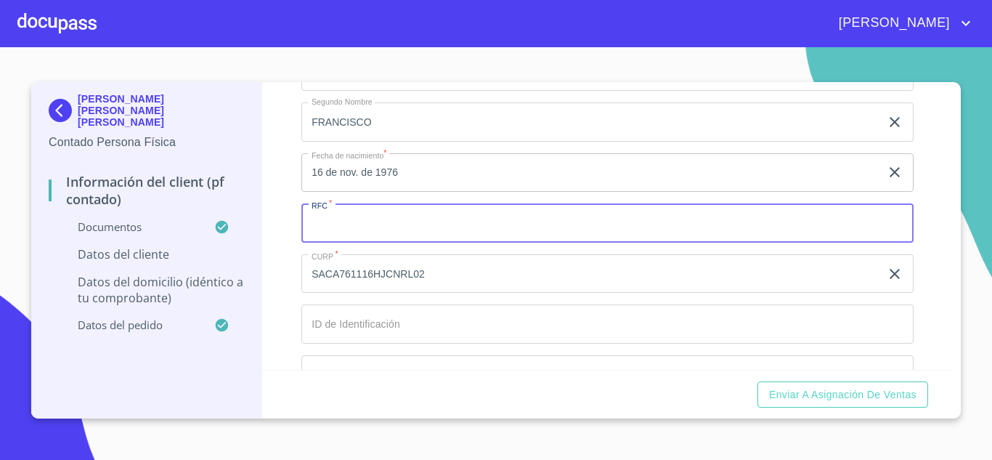
paste input "SACA7611165P8"
type input "SACA7611165P8"
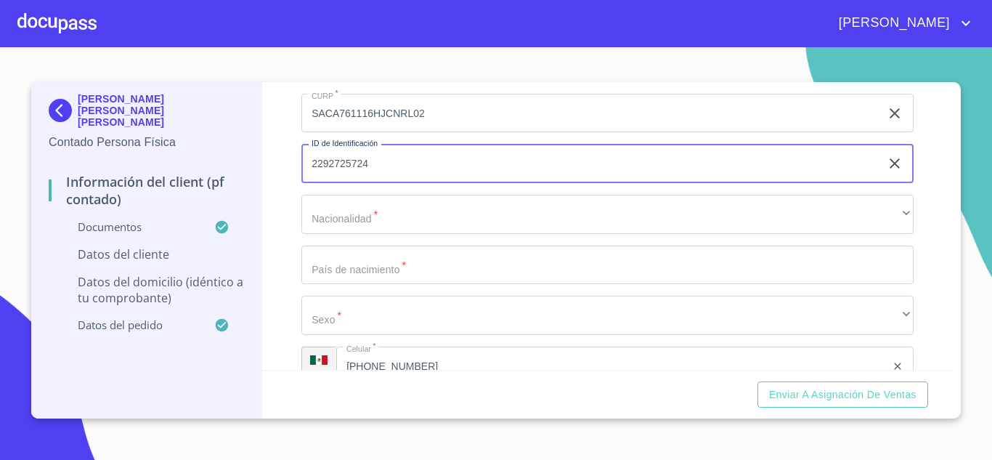
scroll to position [2986, 0]
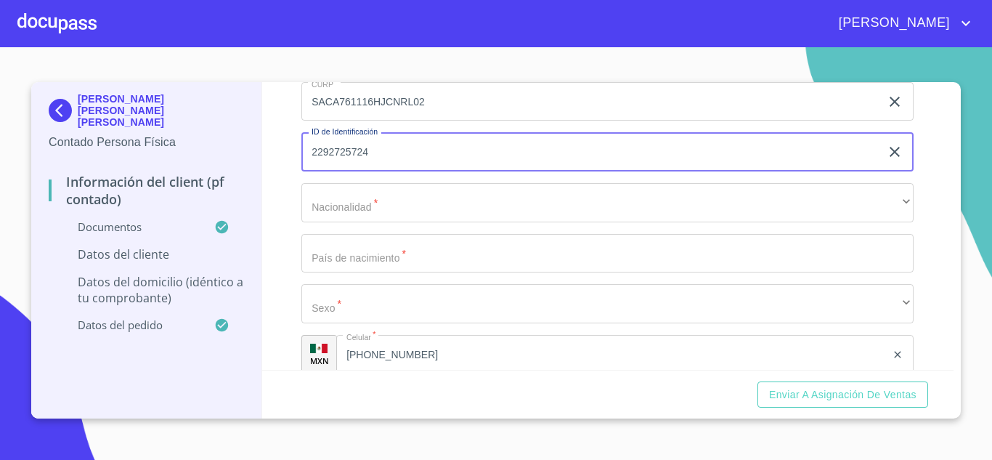
type input "2292725724"
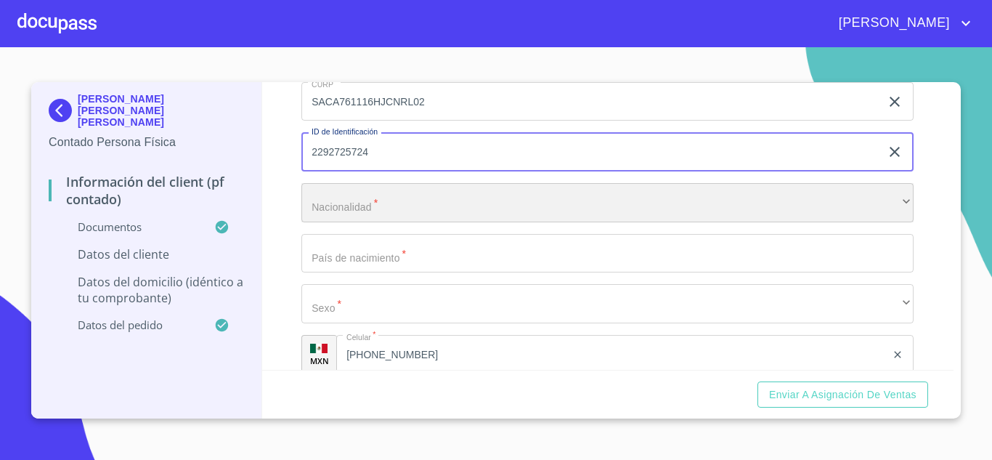
click at [394, 221] on div "​" at bounding box center [607, 202] width 612 height 39
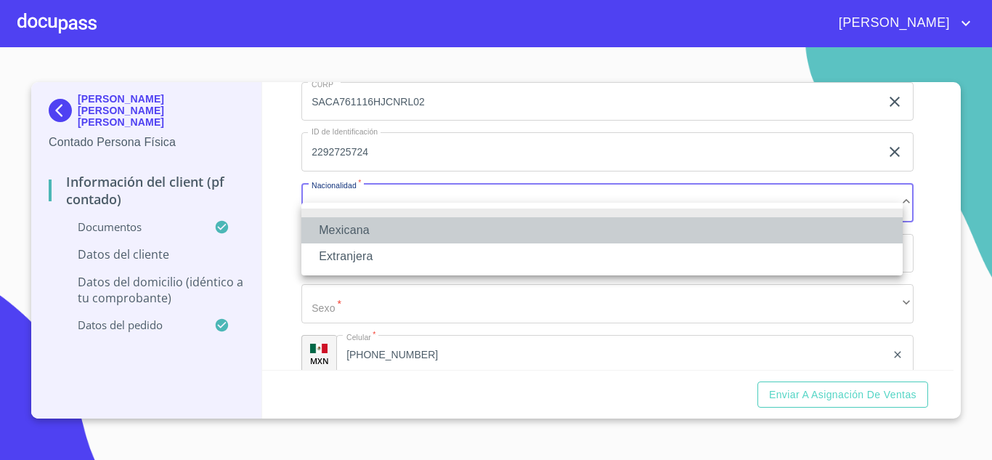
click at [367, 235] on li "Mexicana" at bounding box center [601, 230] width 601 height 26
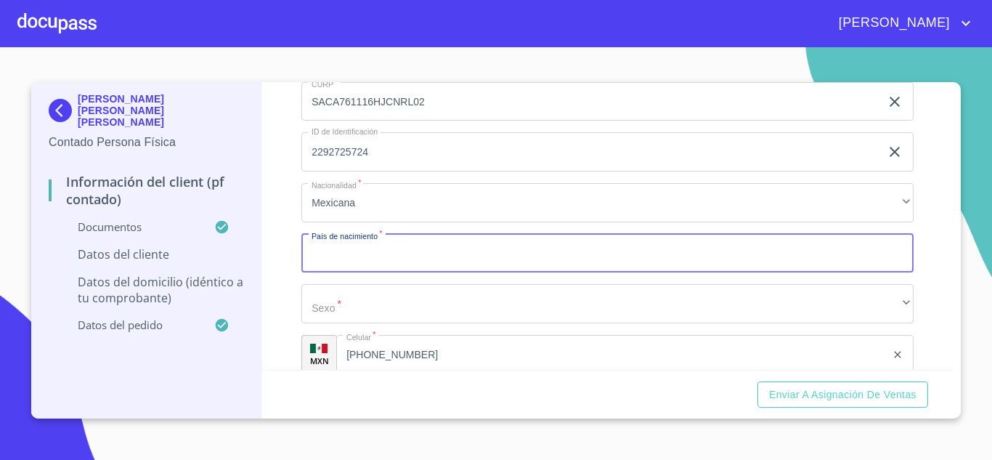
click at [368, 273] on input "Documento de identificación.   *" at bounding box center [607, 253] width 612 height 39
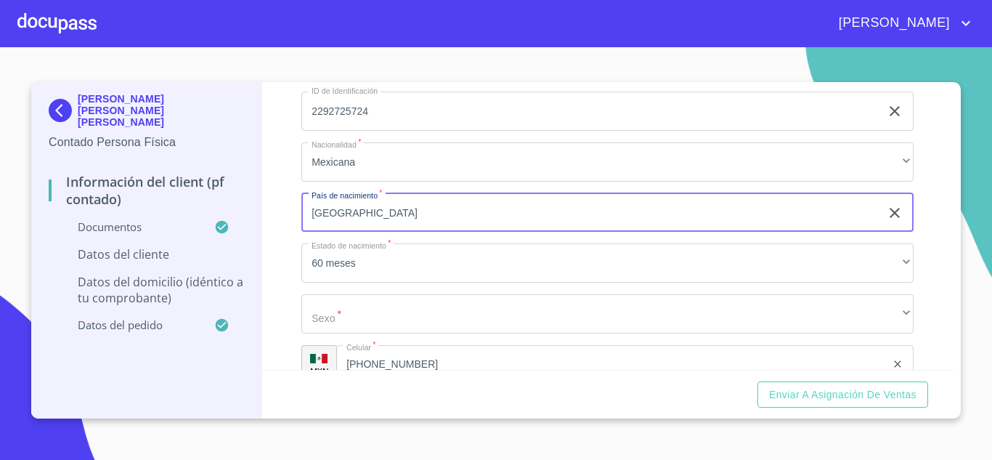
scroll to position [3059, 0]
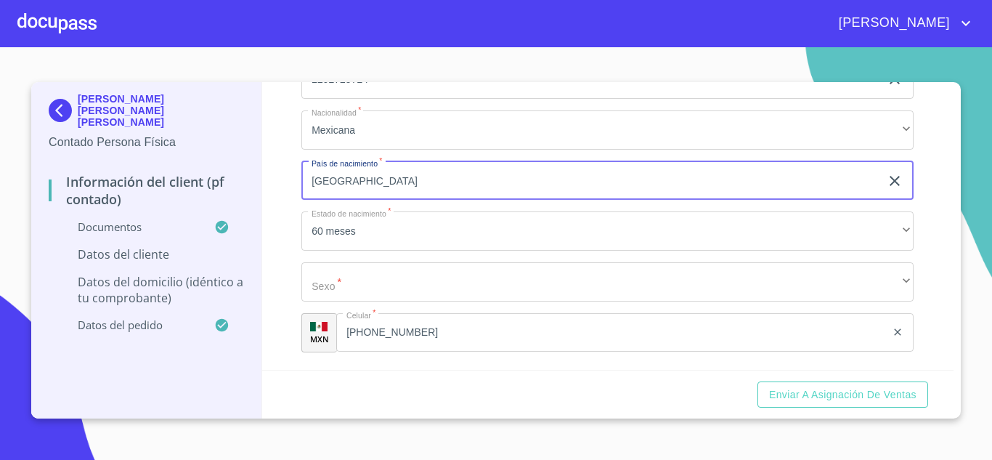
type input "[GEOGRAPHIC_DATA]"
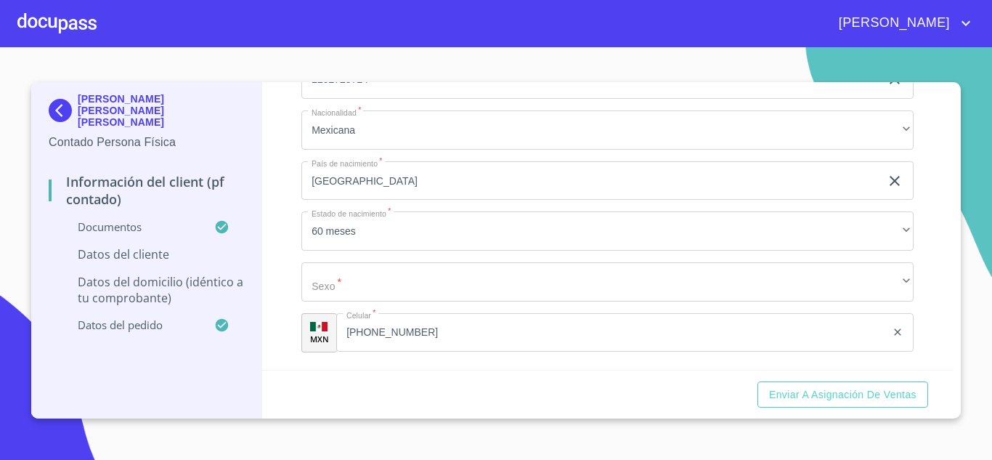
drag, startPoint x: 954, startPoint y: 291, endPoint x: 955, endPoint y: 299, distance: 8.0
click at [955, 299] on div "[PERSON_NAME] [PERSON_NAME] [PERSON_NAME] Persona Física Información del Client…" at bounding box center [496, 250] width 930 height 336
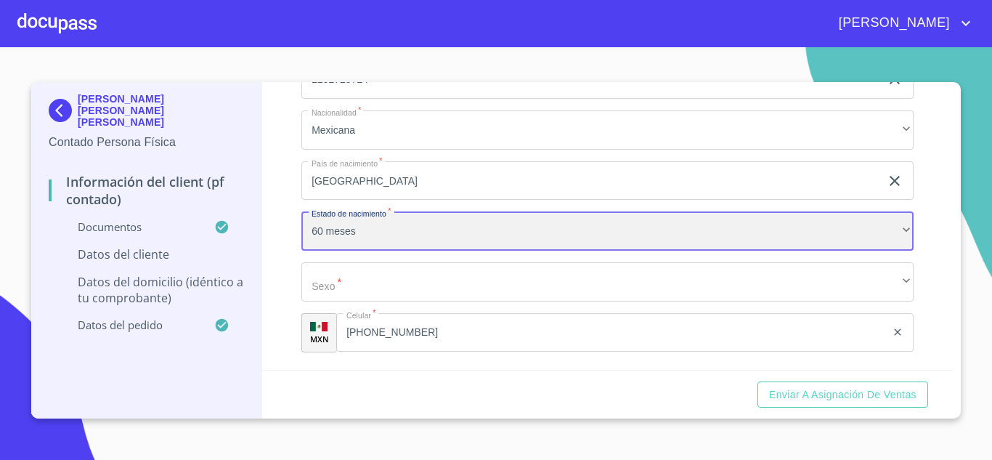
click at [654, 251] on div "60 meses" at bounding box center [607, 230] width 612 height 39
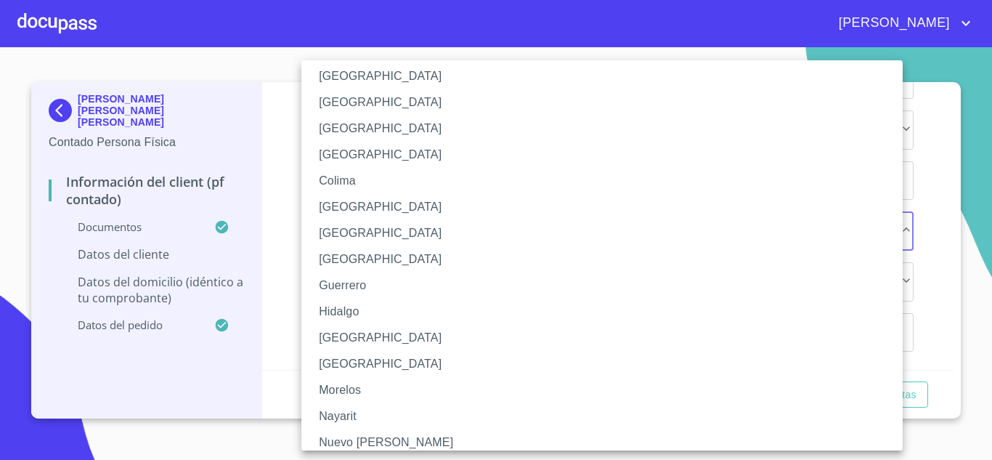
scroll to position [126, 0]
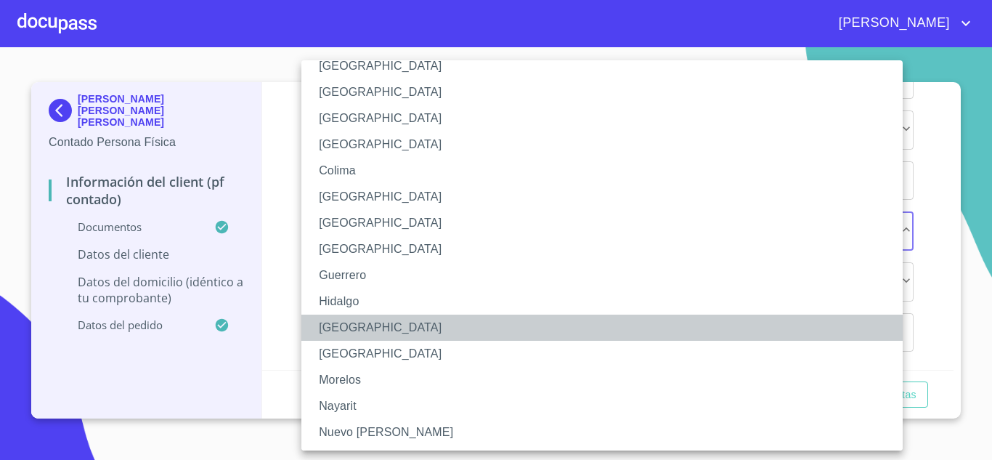
click at [530, 336] on li "[GEOGRAPHIC_DATA]" at bounding box center [607, 328] width 612 height 26
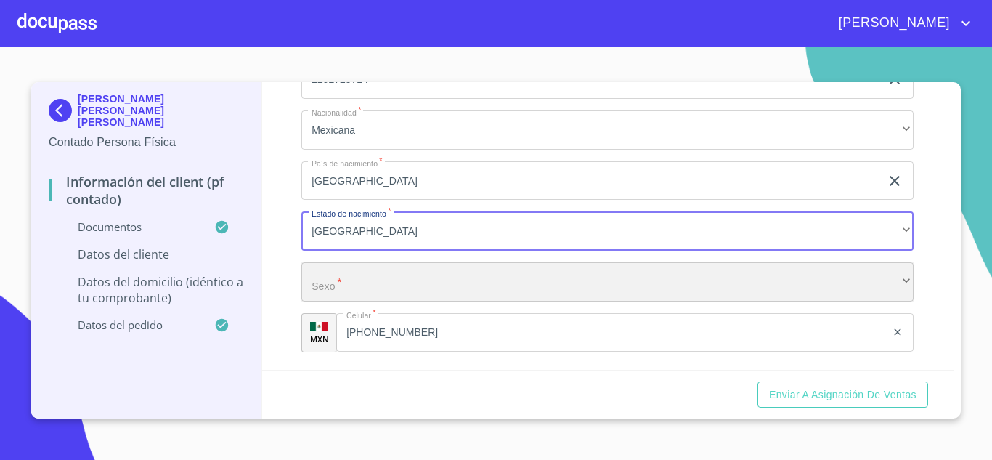
click at [476, 285] on div "​" at bounding box center [607, 281] width 612 height 39
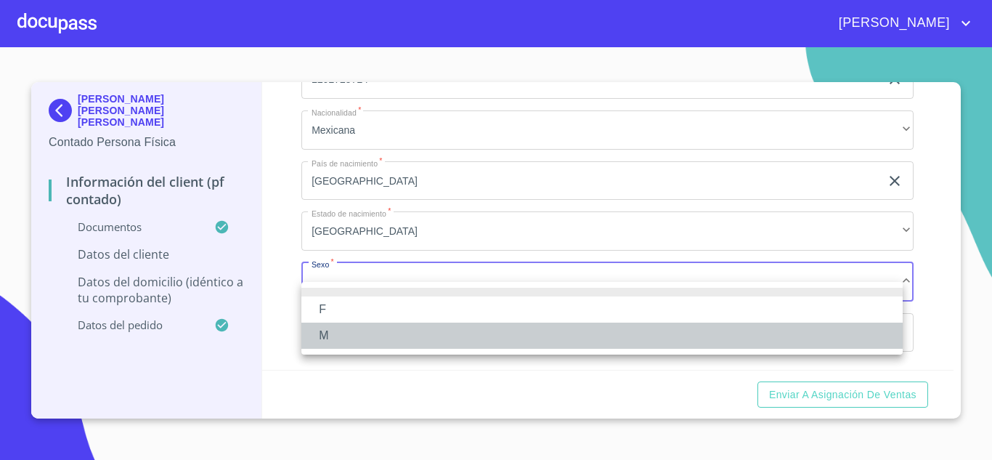
click at [362, 331] on li "M" at bounding box center [601, 336] width 601 height 26
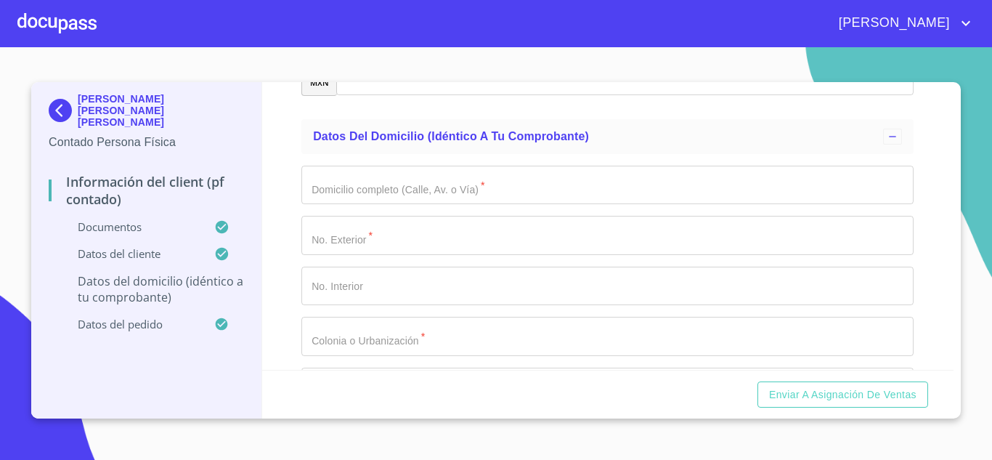
scroll to position [3327, 0]
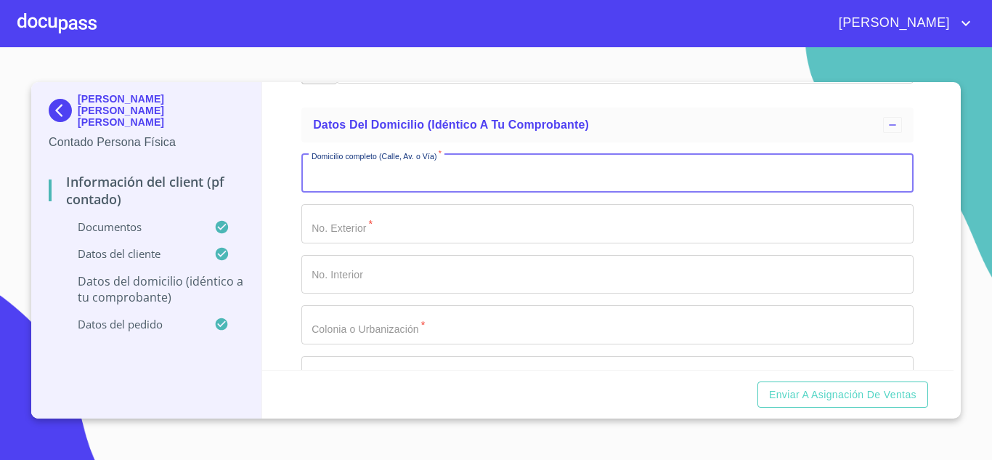
click at [514, 193] on input "Documento de identificación.   *" at bounding box center [607, 173] width 612 height 39
type input "PRIV SIERRA DE QUILA"
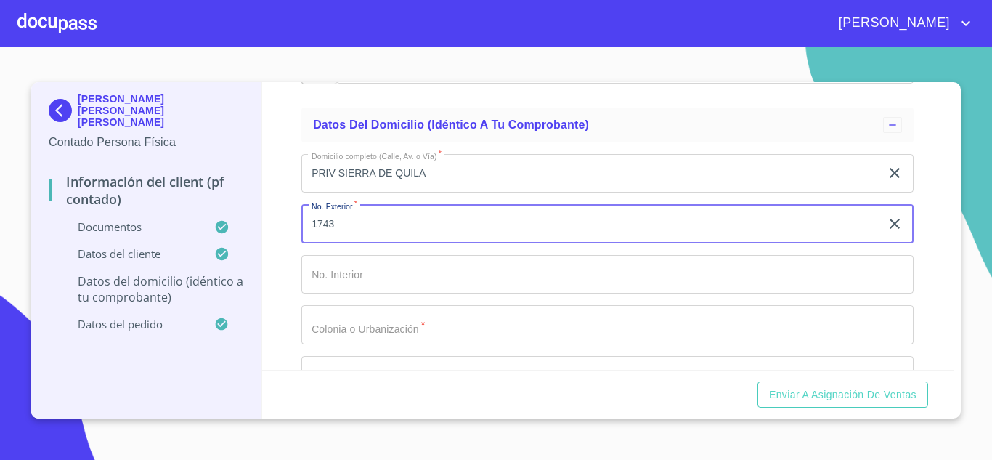
type input "1743"
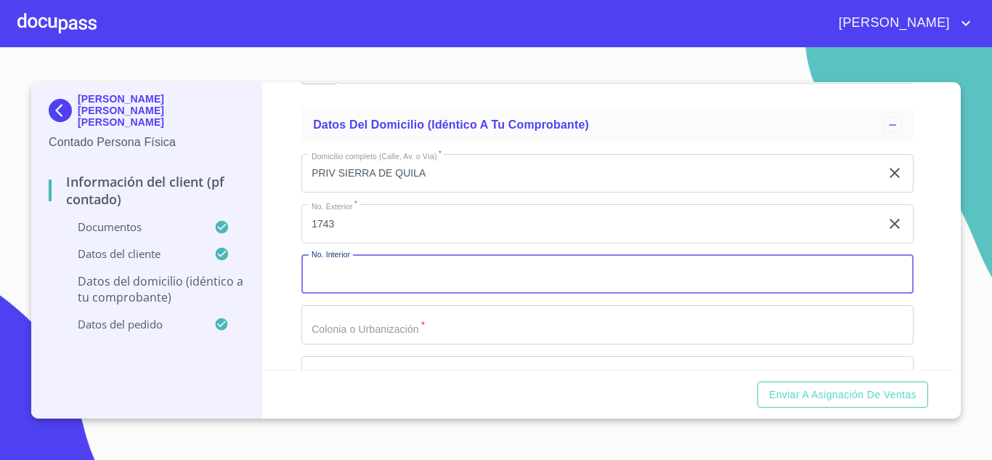
click at [365, 283] on input "Documento de identificación.   *" at bounding box center [607, 274] width 612 height 39
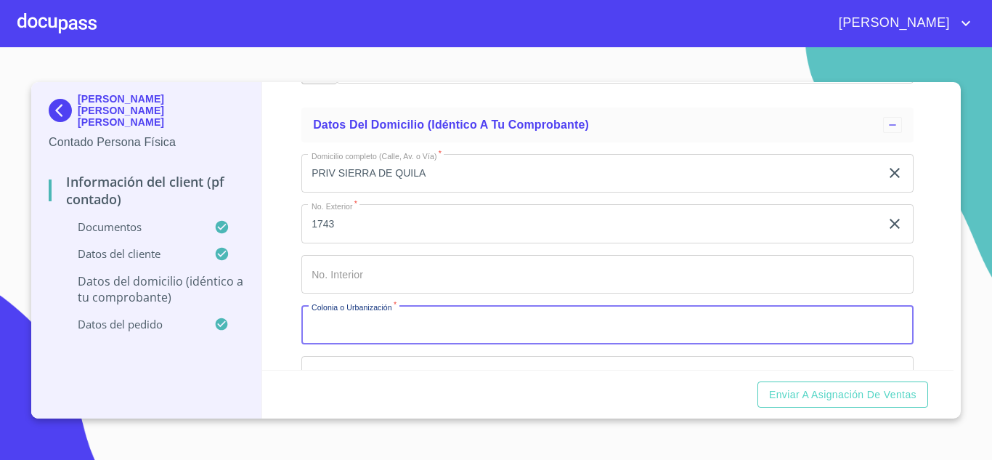
click at [373, 344] on input "Documento de identificación.   *" at bounding box center [607, 324] width 612 height 39
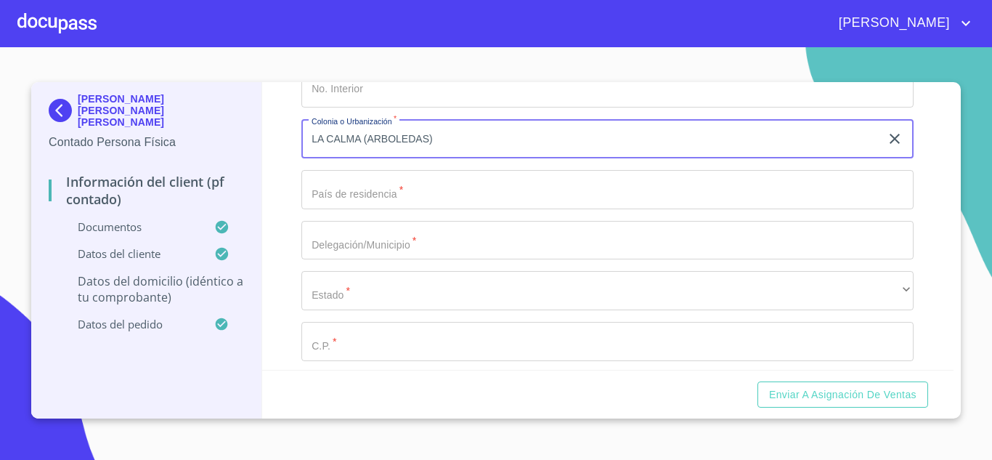
scroll to position [3548, 0]
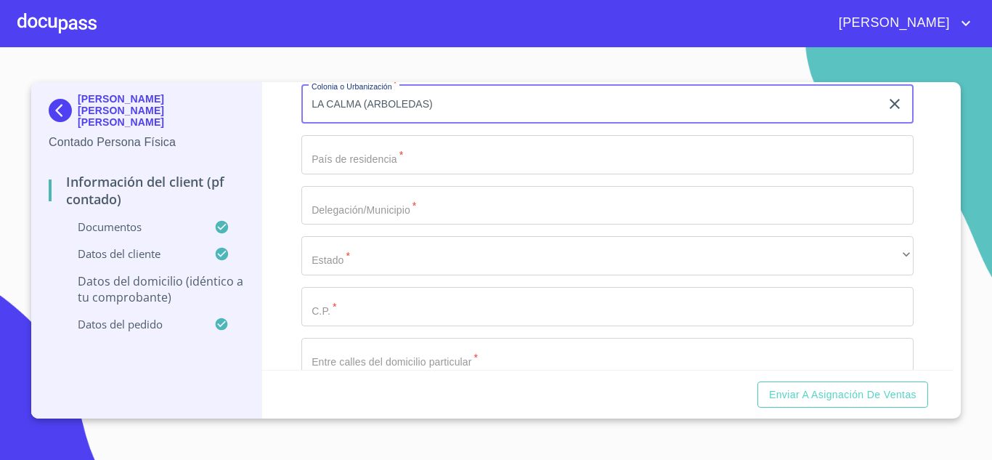
type input "LA CALMA (ARBOLEDAS)"
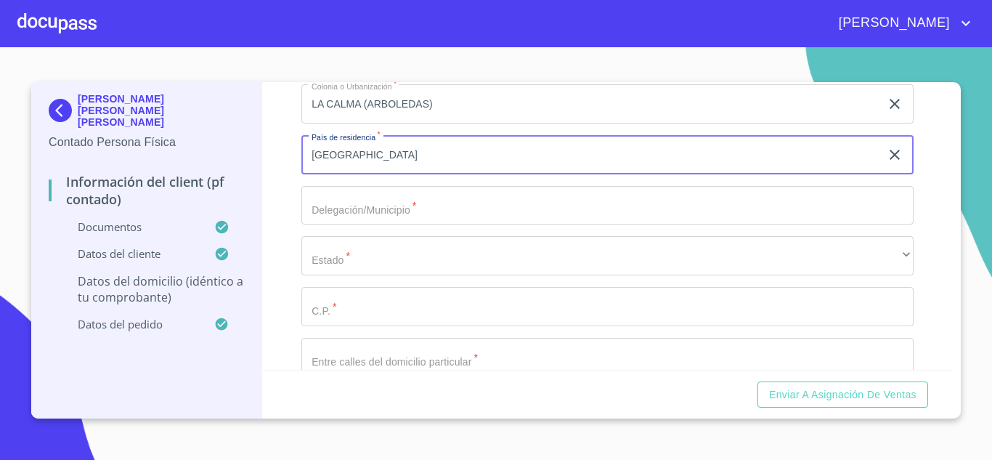
type input "[GEOGRAPHIC_DATA]"
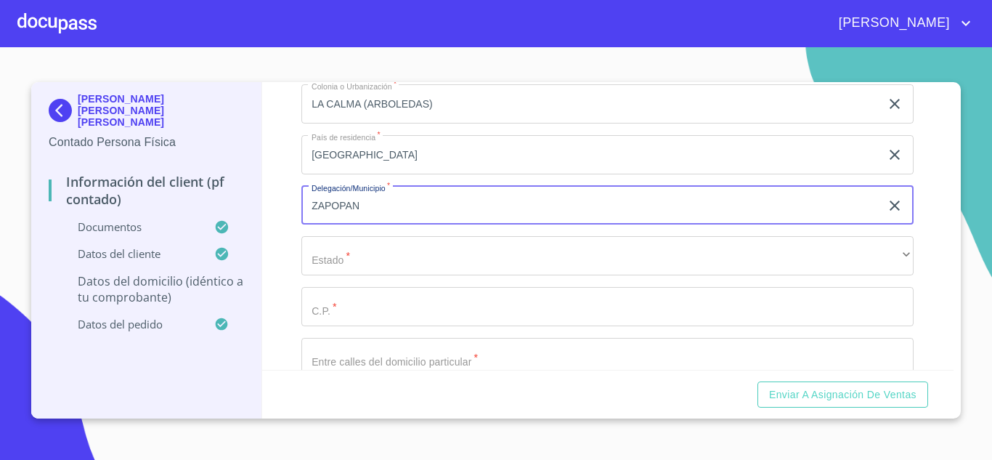
type input "ZAPOPAN"
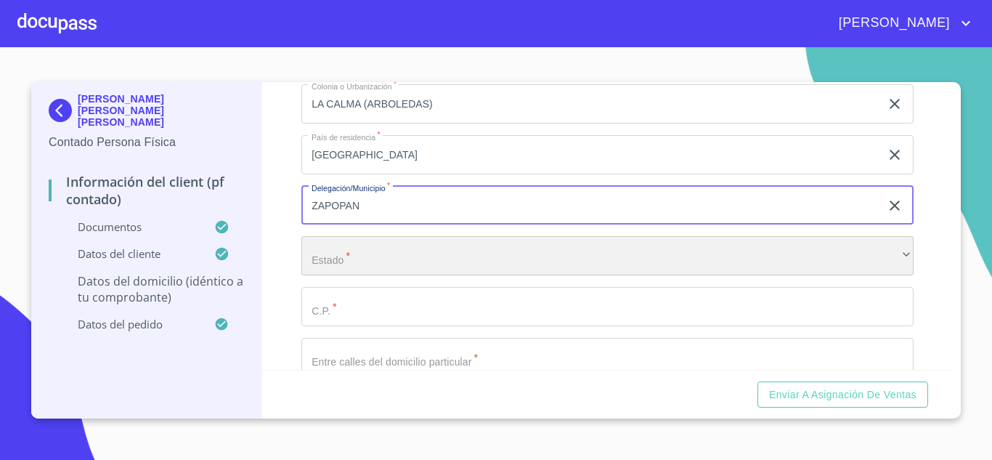
click at [415, 275] on div "​" at bounding box center [607, 255] width 612 height 39
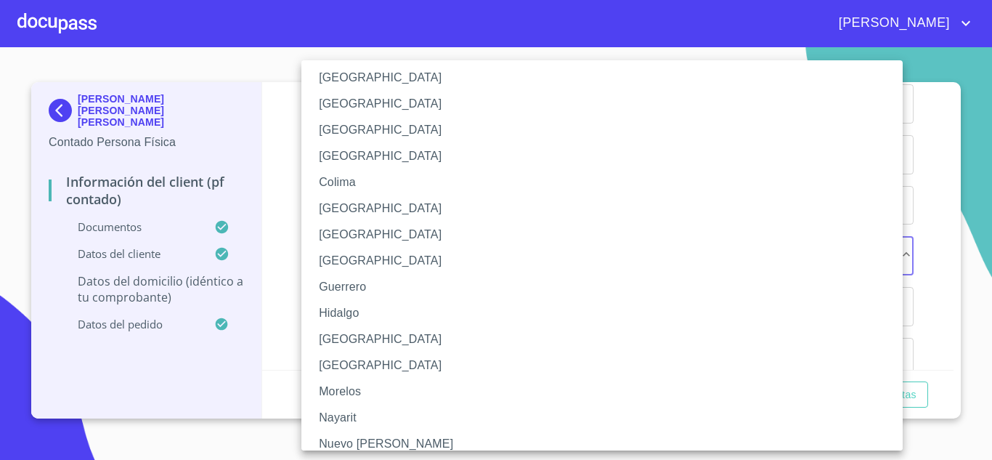
scroll to position [129, 0]
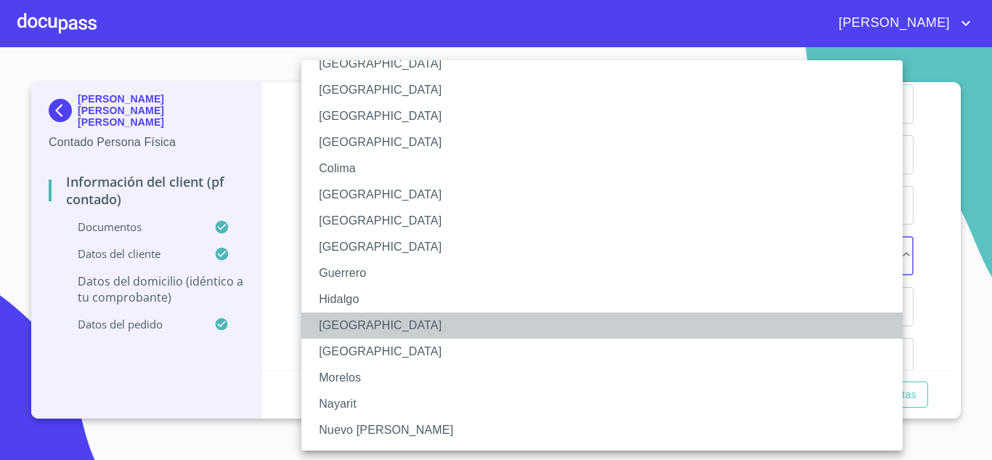
click at [657, 335] on li "[GEOGRAPHIC_DATA]" at bounding box center [607, 325] width 612 height 26
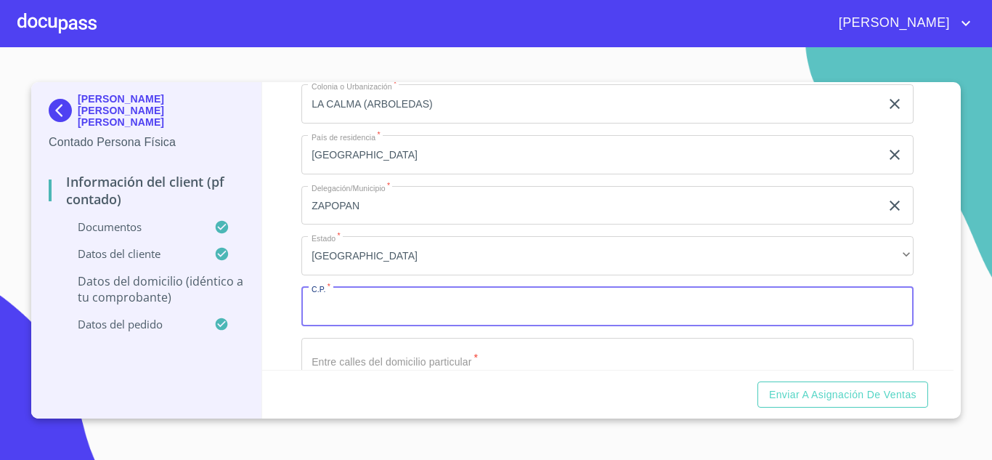
click at [337, 325] on input "Documento de identificación.   *" at bounding box center [607, 306] width 612 height 39
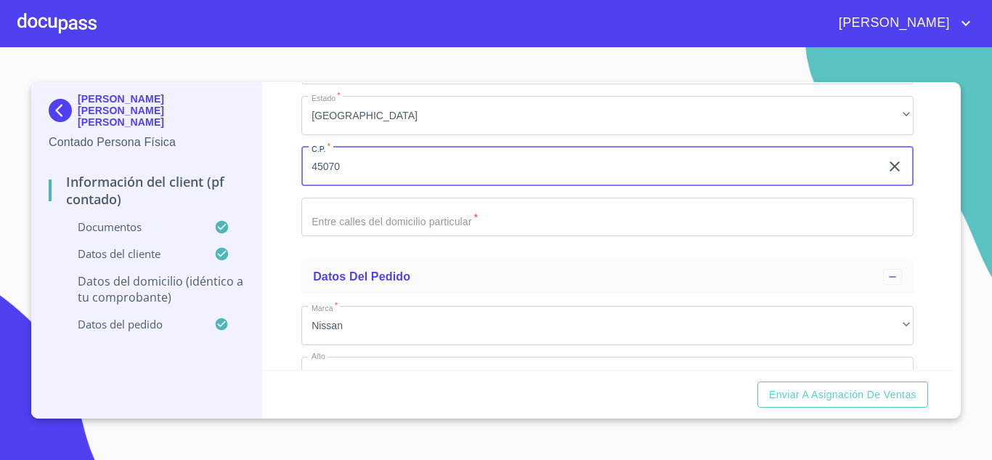
scroll to position [3676, 0]
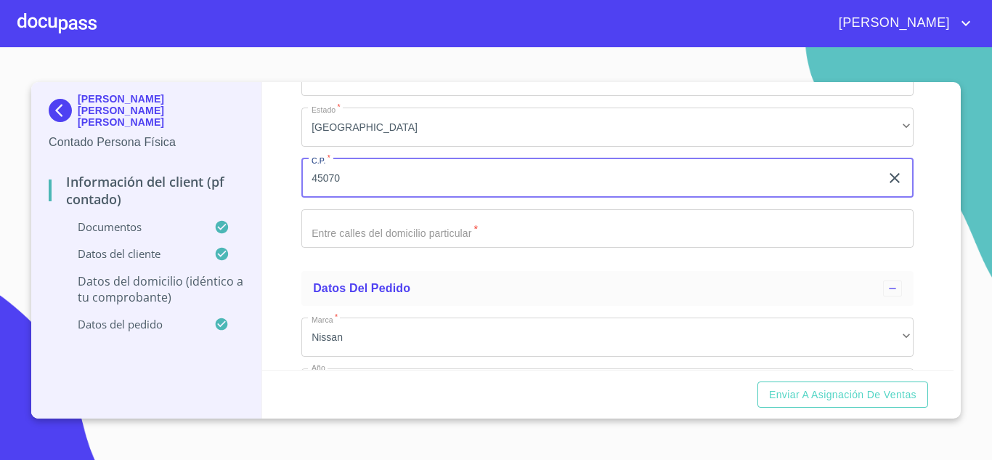
type input "45070"
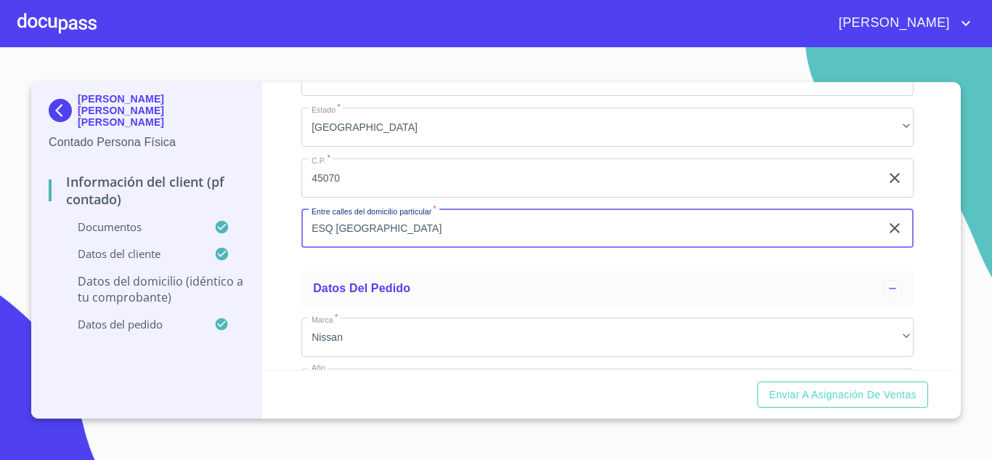
type input "ESQ [GEOGRAPHIC_DATA]"
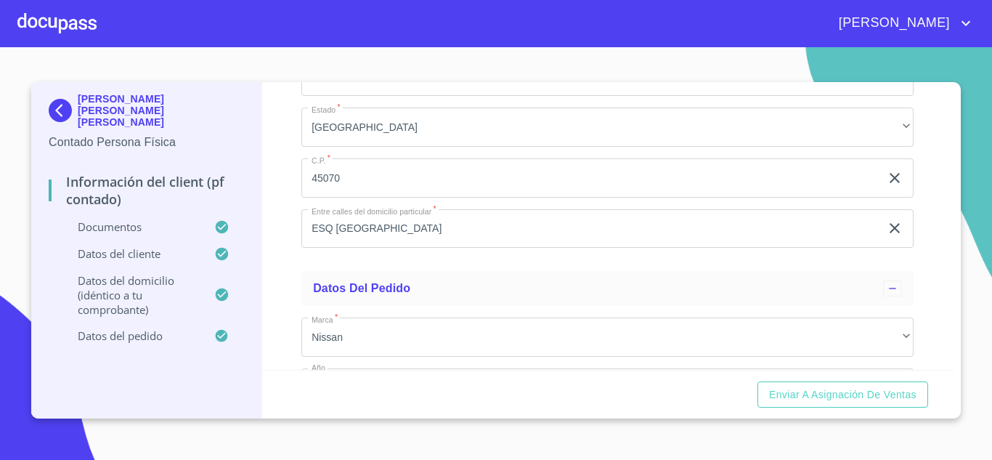
click at [928, 272] on div "Información del Client (PF contado) Documentos Documento de identificación.   *…" at bounding box center [608, 226] width 692 height 288
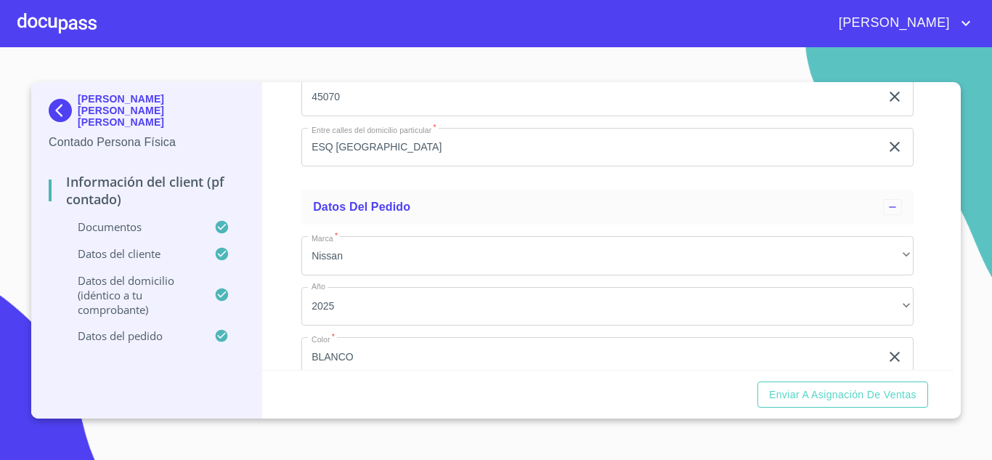
scroll to position [3900, 0]
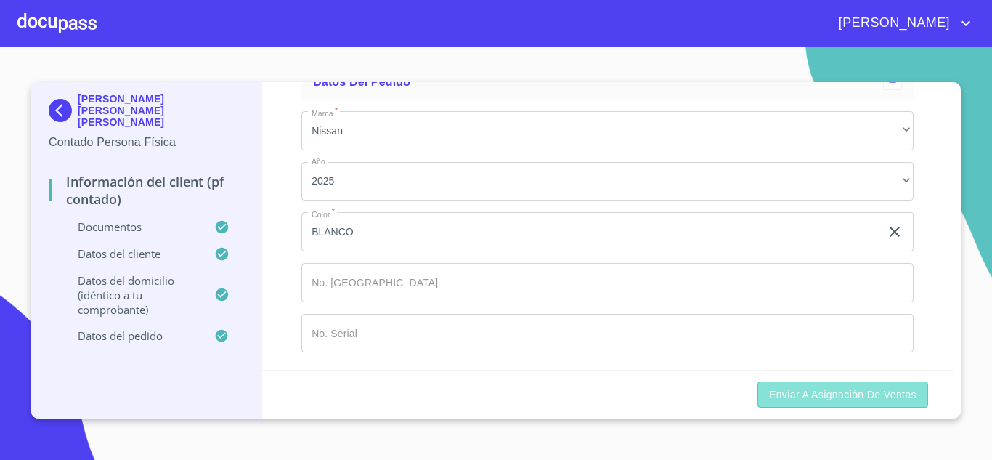
click at [870, 400] on span "Enviar a Asignación de Ventas" at bounding box center [842, 395] width 147 height 18
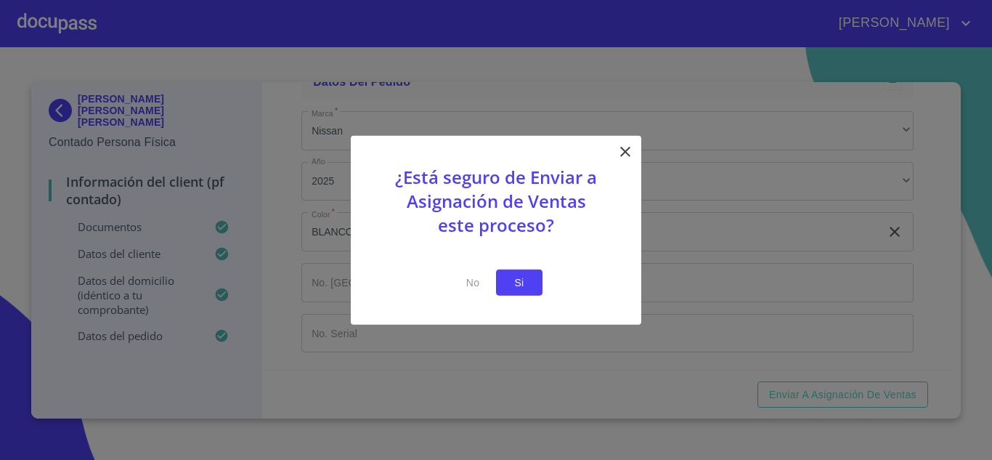
click at [508, 280] on span "Si" at bounding box center [519, 282] width 23 height 18
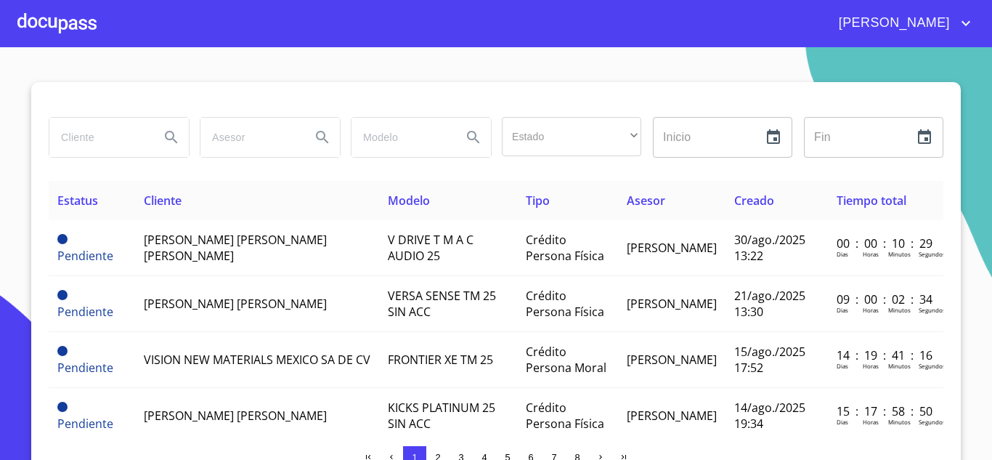
click at [68, 31] on div at bounding box center [56, 23] width 79 height 46
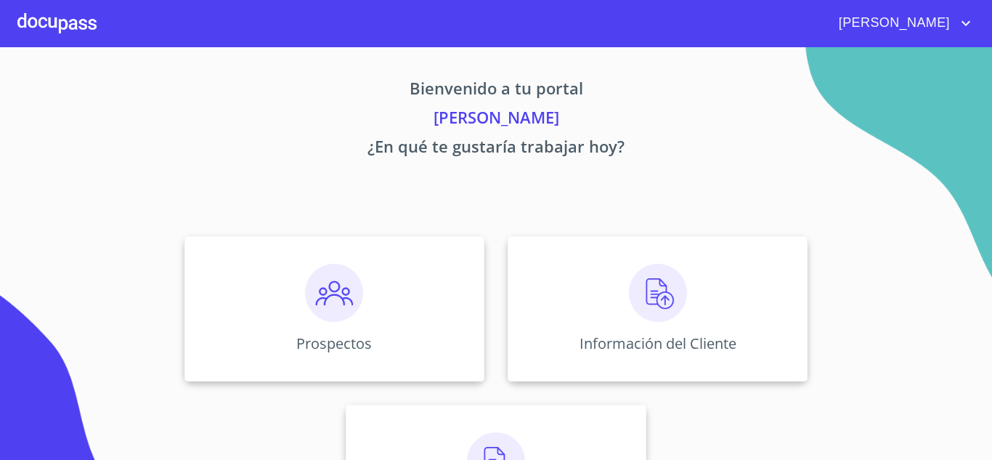
scroll to position [102, 0]
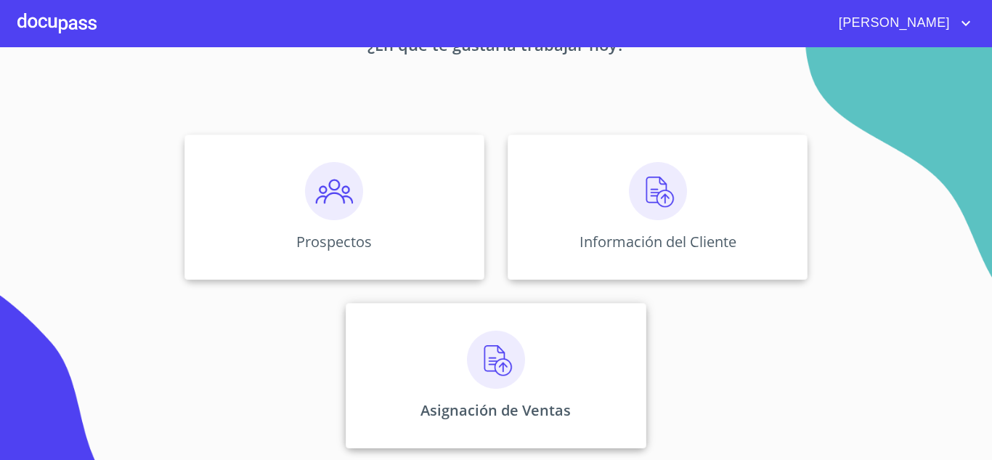
click at [542, 358] on div "Asignación de Ventas" at bounding box center [496, 375] width 300 height 145
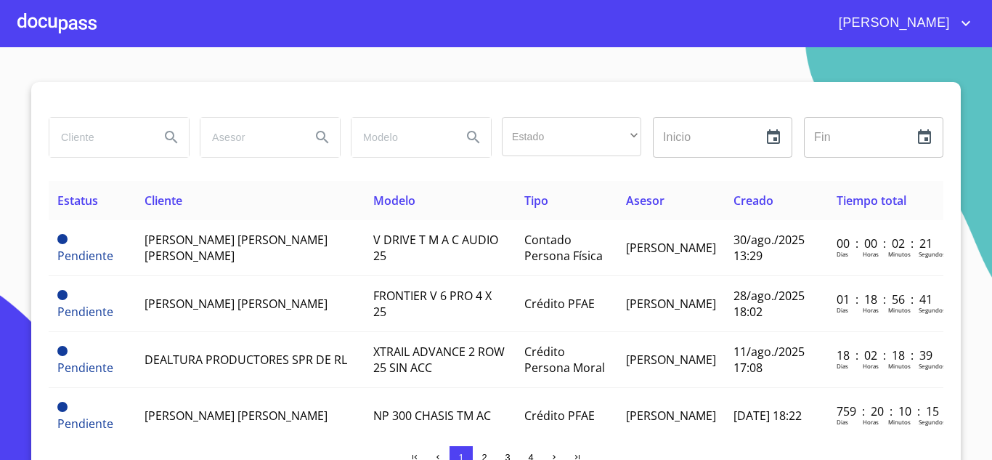
click at [542, 358] on span "Crédito Persona Moral" at bounding box center [564, 360] width 81 height 32
